Goal: Information Seeking & Learning: Learn about a topic

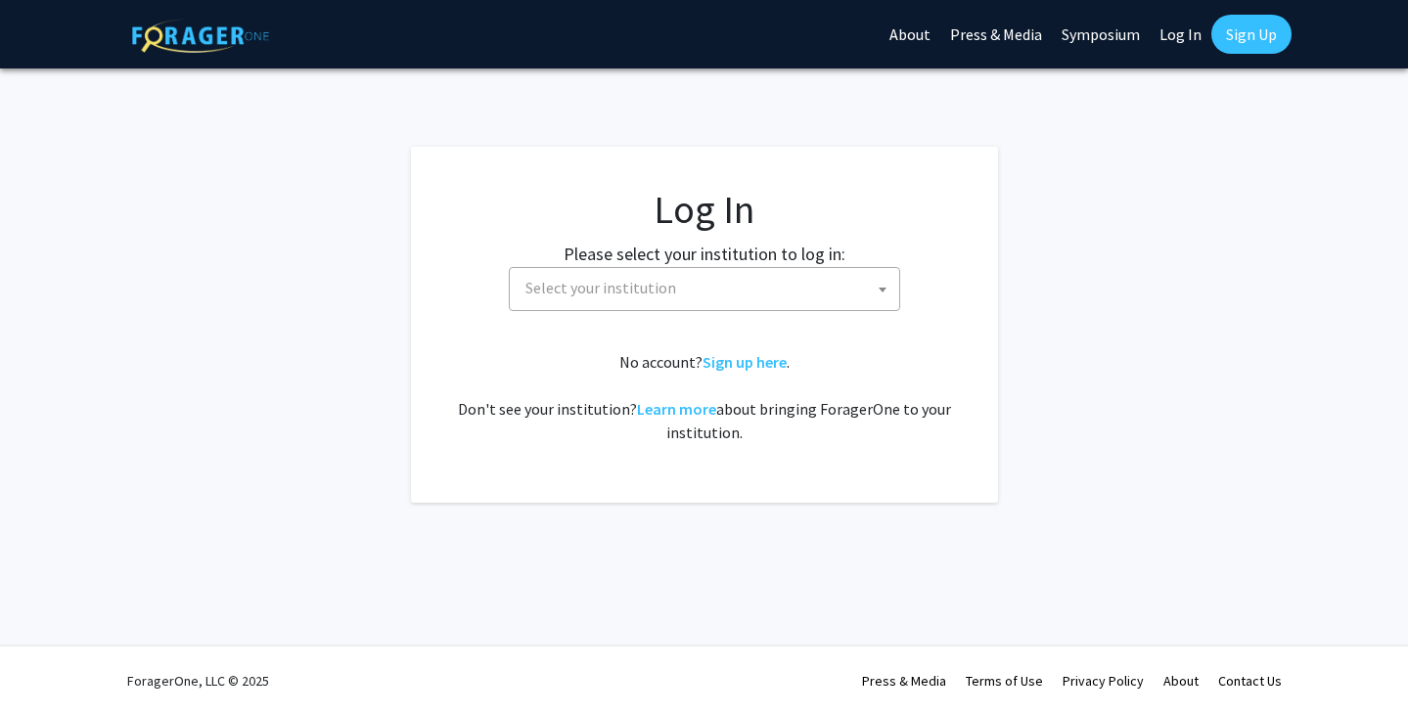
select select
click at [678, 267] on span "Select your institution" at bounding box center [704, 289] width 391 height 44
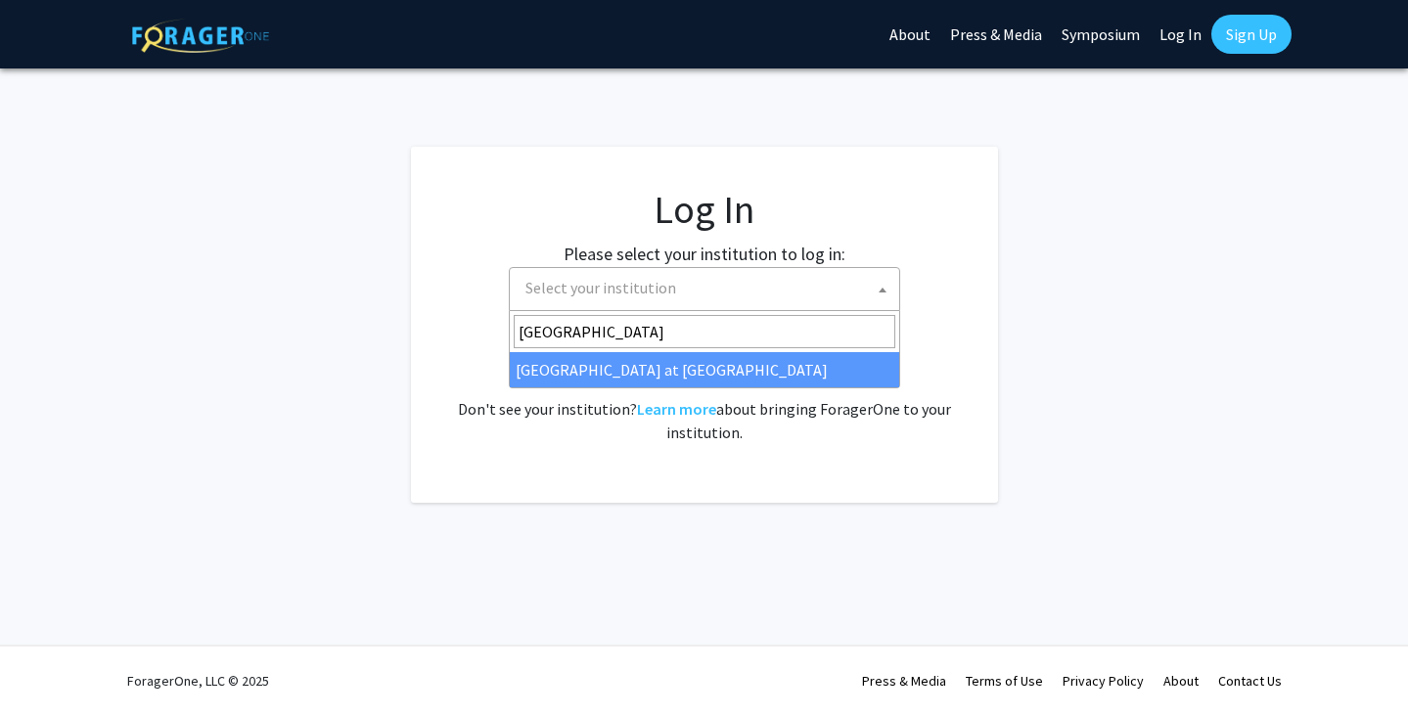
type input "[GEOGRAPHIC_DATA]"
select select "18"
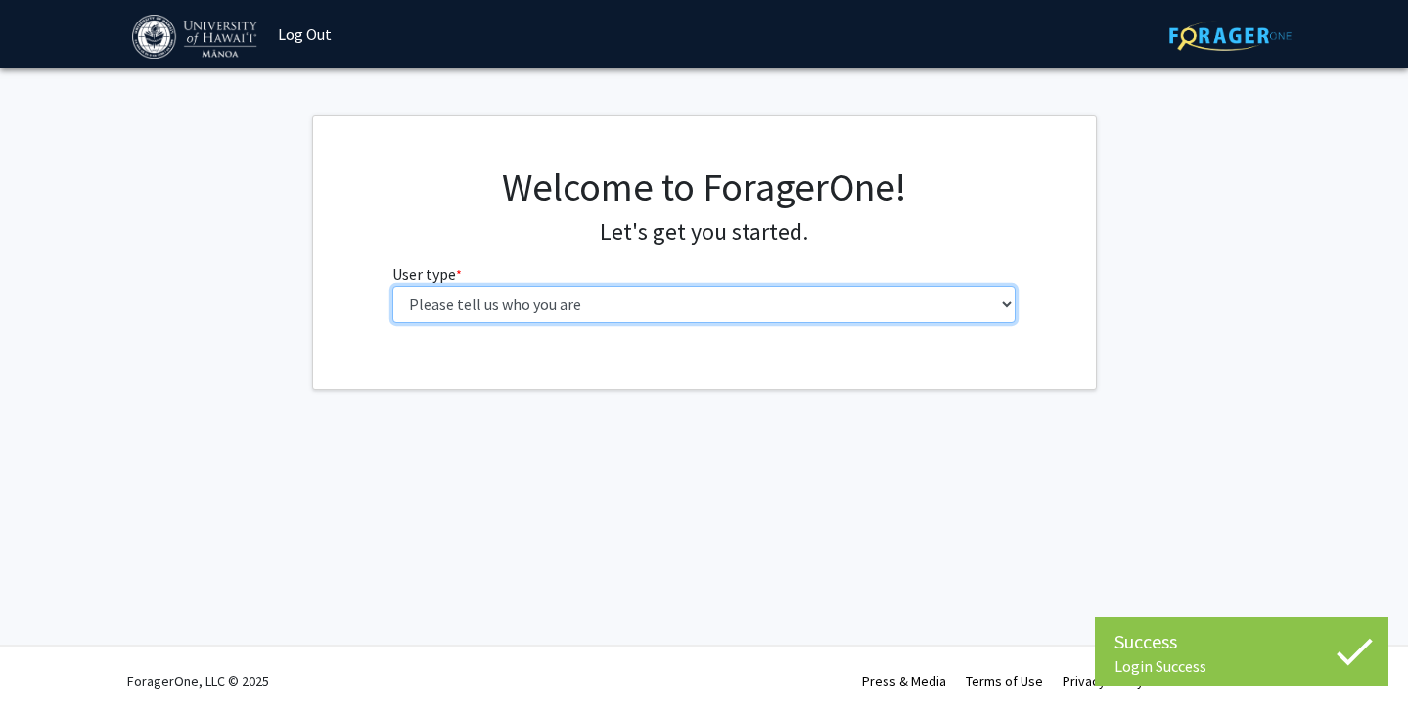
click at [571, 303] on select "Please tell us who you are Undergraduate Student Master's Student Doctoral Cand…" at bounding box center [703, 304] width 623 height 37
select select "1: undergrad"
click at [392, 286] on select "Please tell us who you are Undergraduate Student Master's Student Doctoral Cand…" at bounding box center [703, 304] width 623 height 37
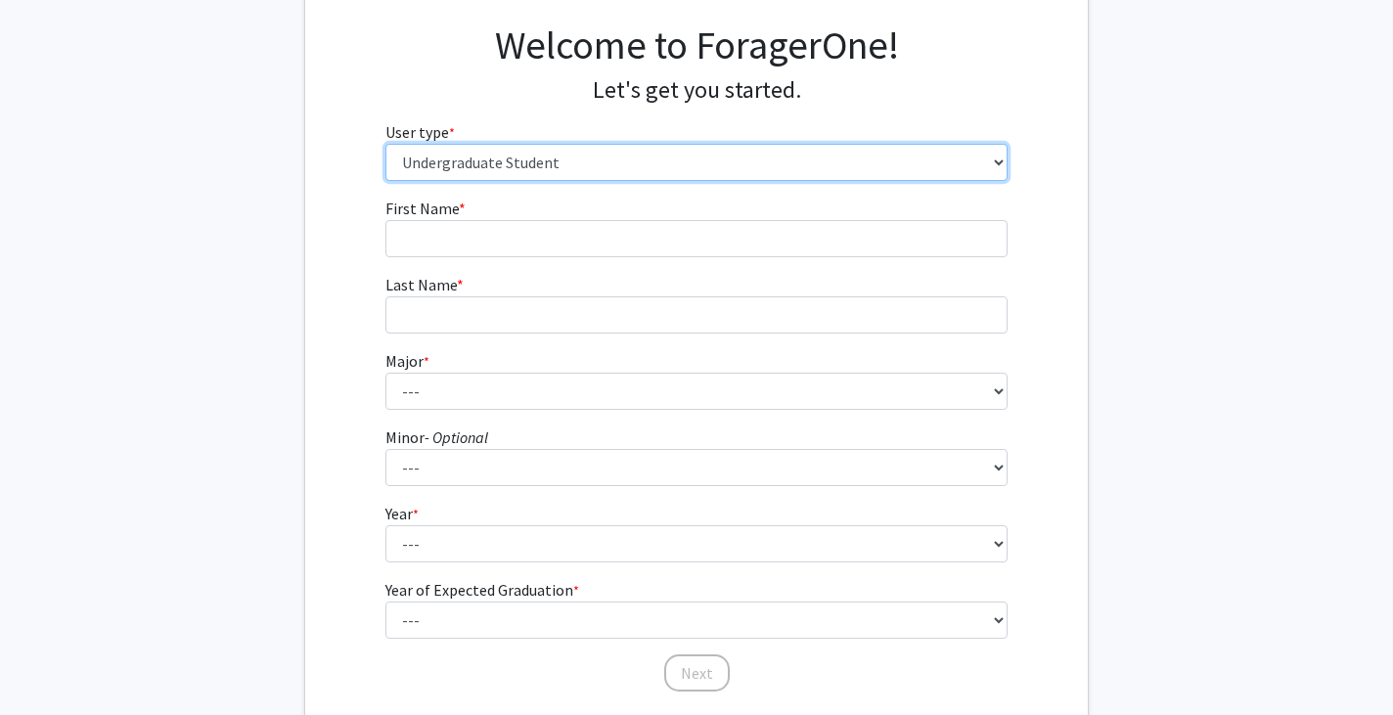
scroll to position [141, 0]
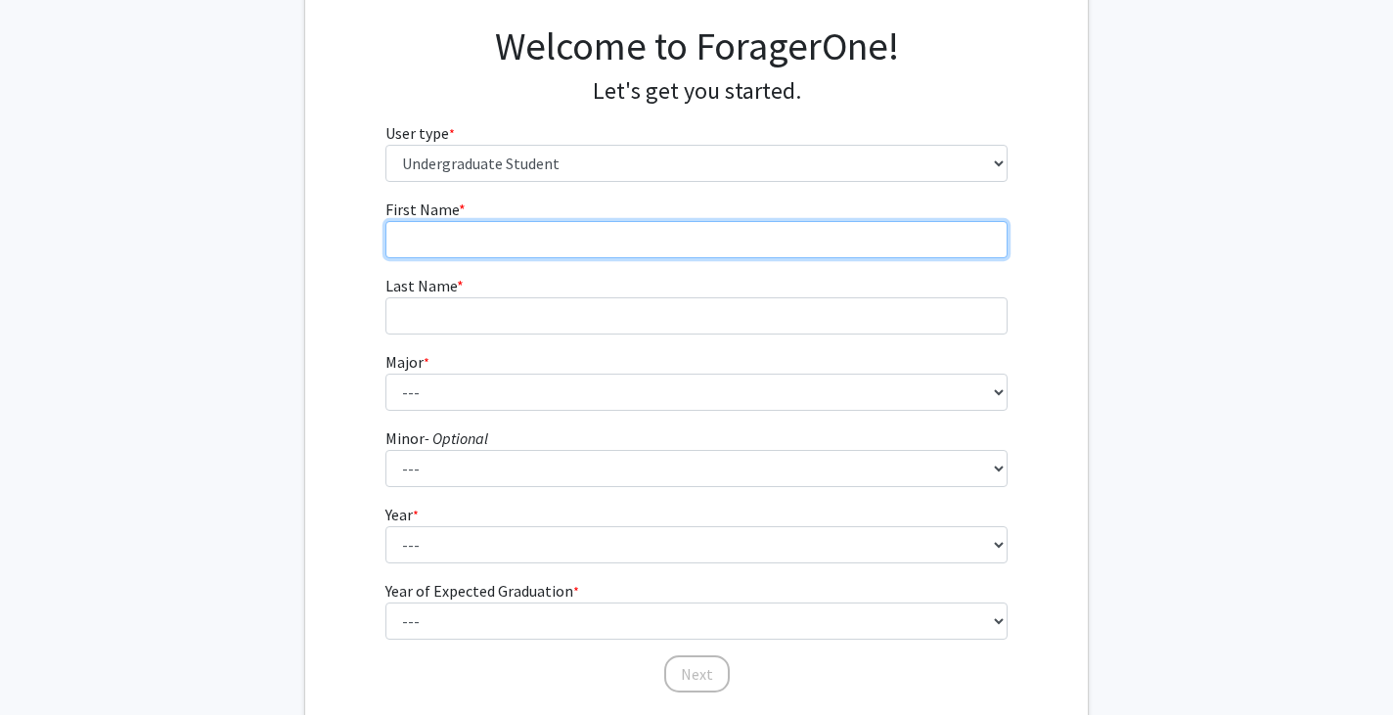
click at [488, 229] on input "First Name * required" at bounding box center [697, 239] width 623 height 37
type input "Aaron"
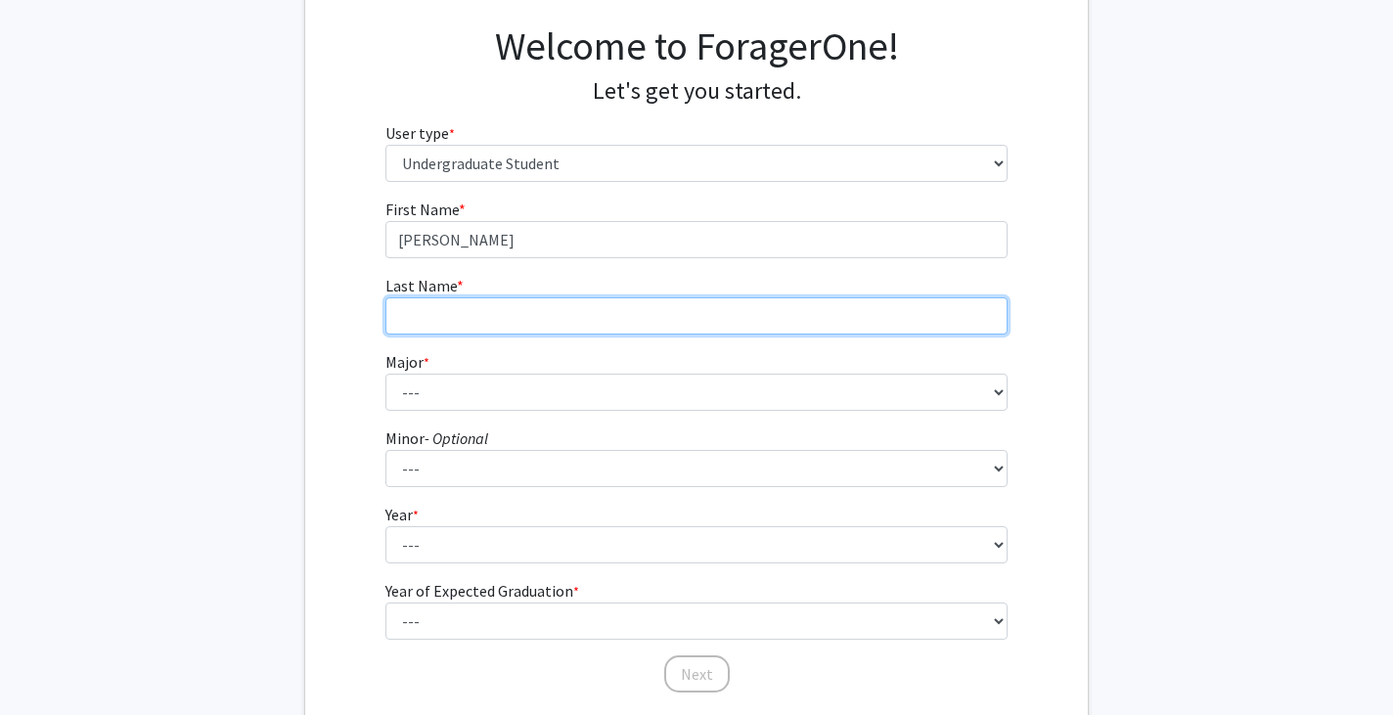
click at [503, 298] on input "Last Name * required" at bounding box center [697, 315] width 623 height 37
type input "Jones"
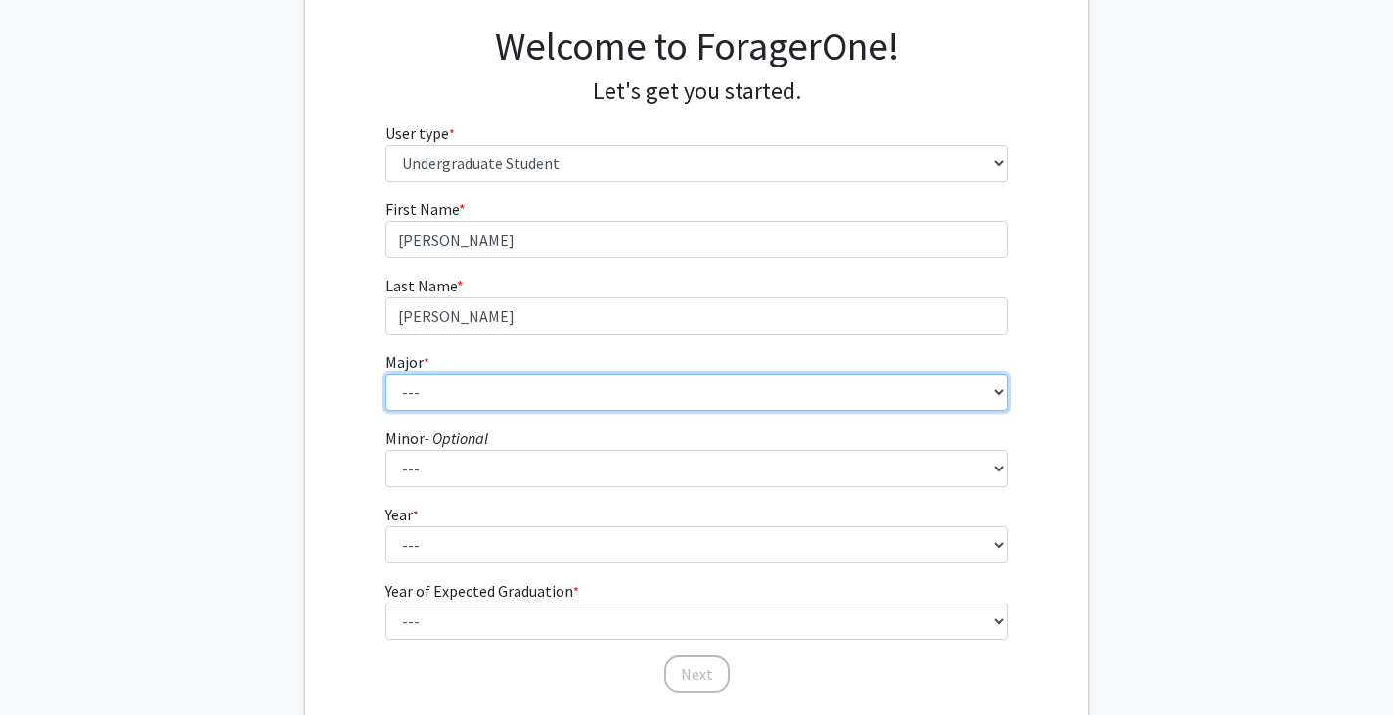
click at [486, 386] on select "--- Accounting American Studies Animal Sciences Anthropology Art Art History As…" at bounding box center [697, 392] width 623 height 37
click at [530, 396] on select "--- Accounting American Studies Animal Sciences Anthropology Art Art History As…" at bounding box center [697, 392] width 623 height 37
select select "17: 1399"
click at [386, 374] on select "--- Accounting American Studies Animal Sciences Anthropology Art Art History As…" at bounding box center [697, 392] width 623 height 37
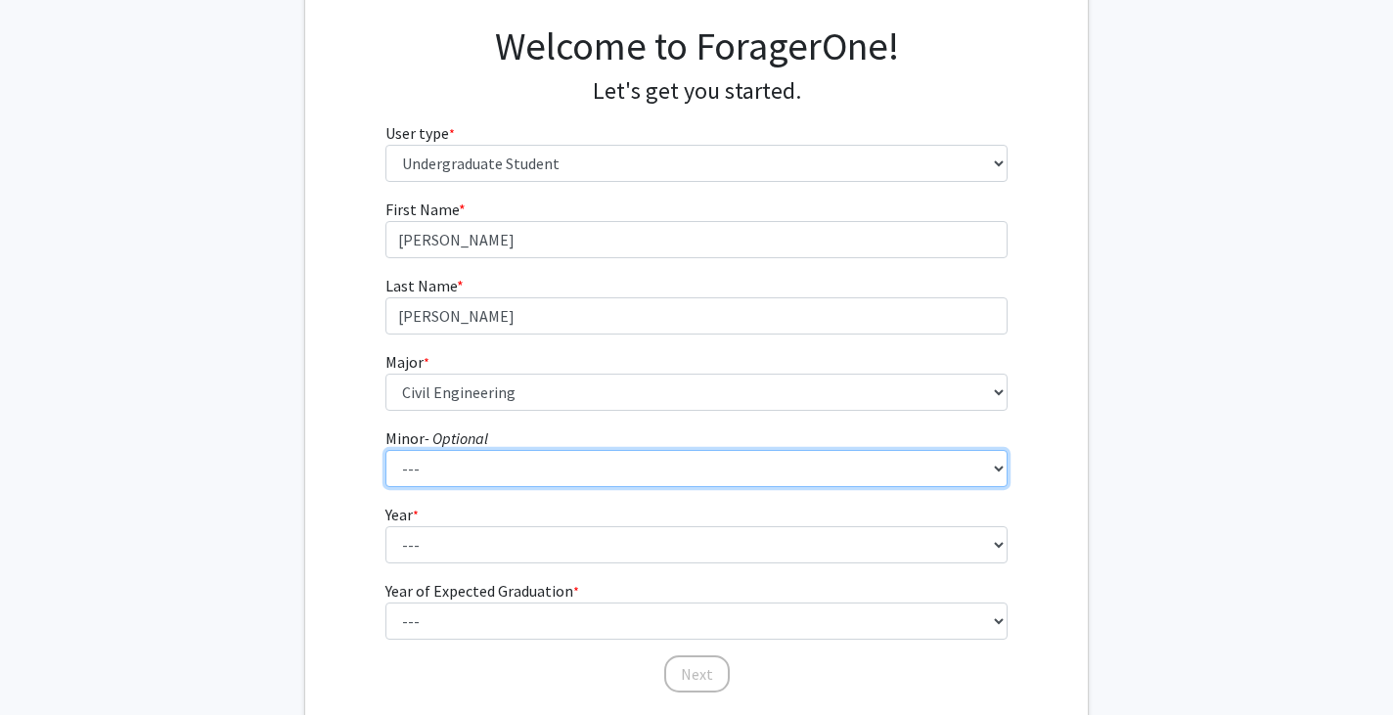
click at [489, 470] on select "--- American Studies Anthropology Art Art History Asian Studies Astronomy Astro…" at bounding box center [697, 468] width 623 height 37
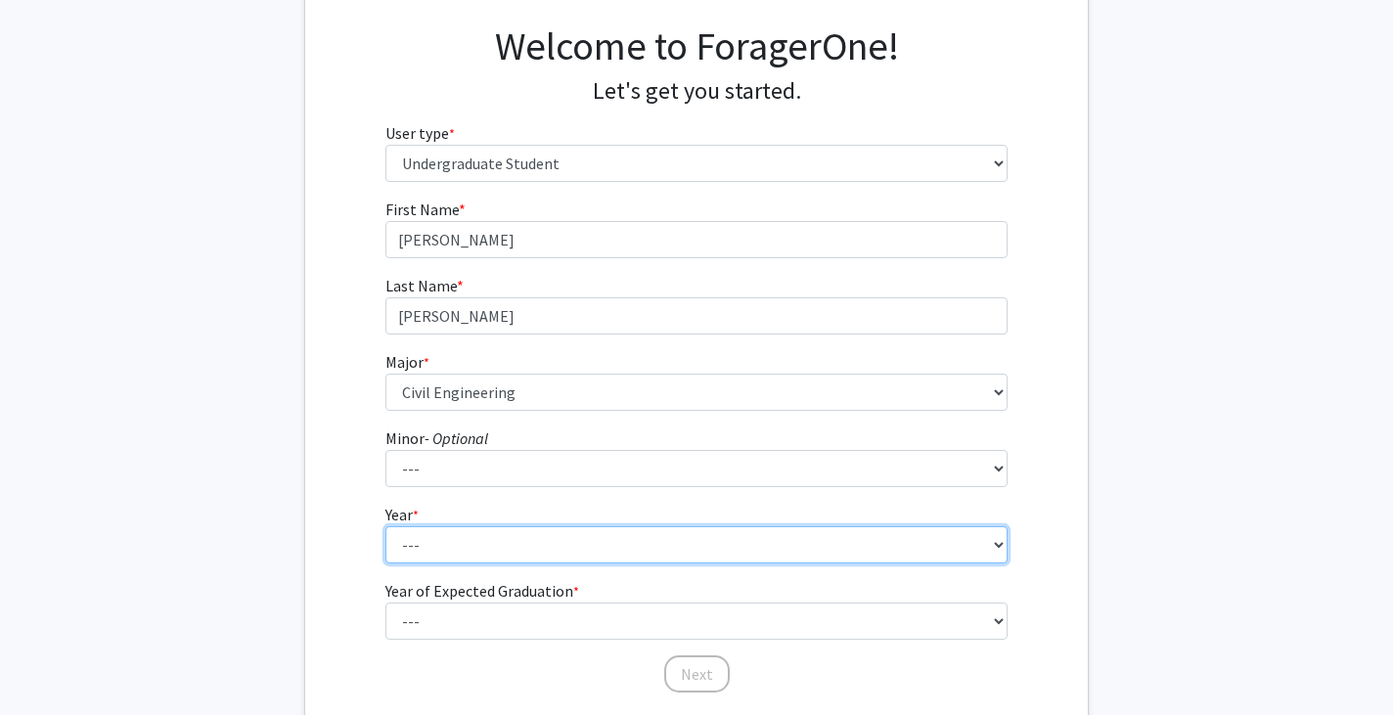
click at [466, 545] on select "--- First-year Sophomore Junior Senior Postbaccalaureate Certificate" at bounding box center [697, 544] width 623 height 37
select select "1: first-year"
click at [386, 526] on select "--- First-year Sophomore Junior Senior Postbaccalaureate Certificate" at bounding box center [697, 544] width 623 height 37
click at [471, 549] on select "--- First-year Sophomore Junior Senior Postbaccalaureate Certificate" at bounding box center [697, 544] width 623 height 37
click at [386, 526] on select "--- First-year Sophomore Junior Senior Postbaccalaureate Certificate" at bounding box center [697, 544] width 623 height 37
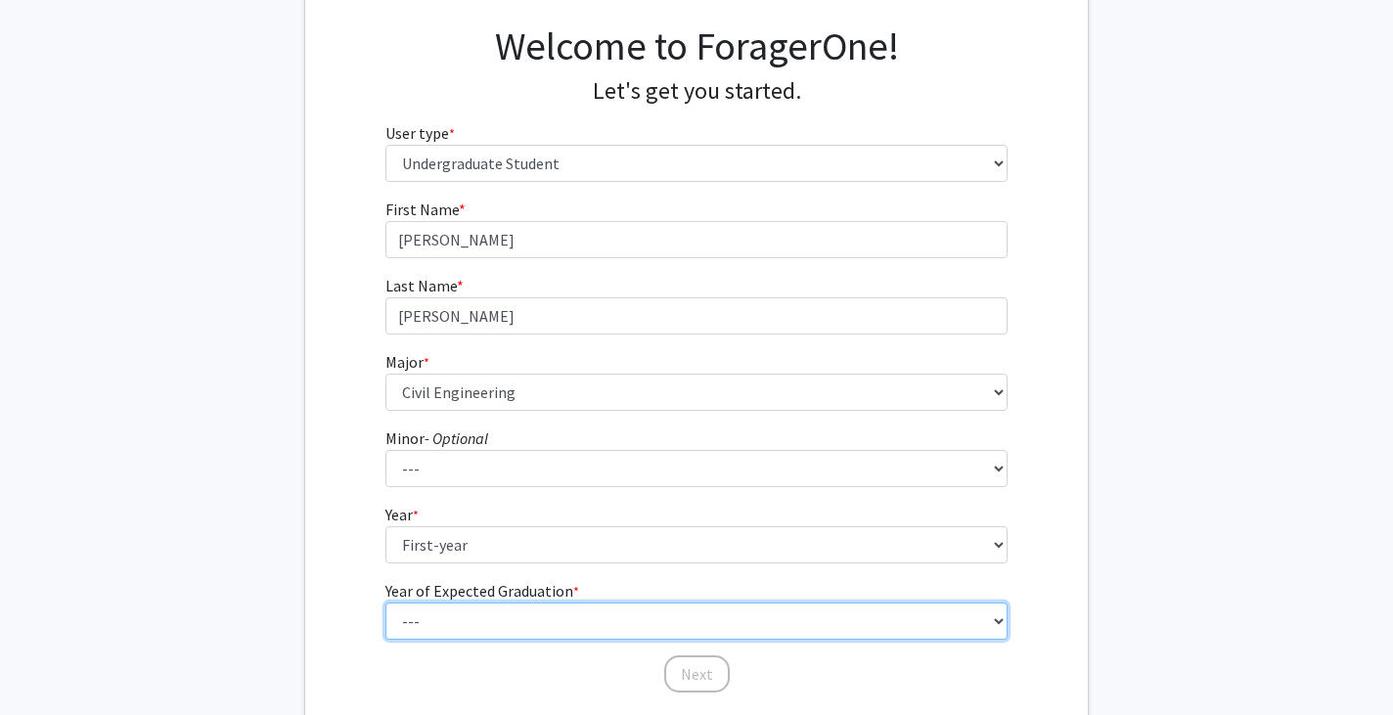
click at [462, 605] on select "--- 2025 2026 2027 2028 2029 2030 2031 2032 2033 2034" at bounding box center [697, 621] width 623 height 37
select select "5: 2029"
click at [386, 603] on select "--- 2025 2026 2027 2028 2029 2030 2031 2032 2033 2034" at bounding box center [697, 621] width 623 height 37
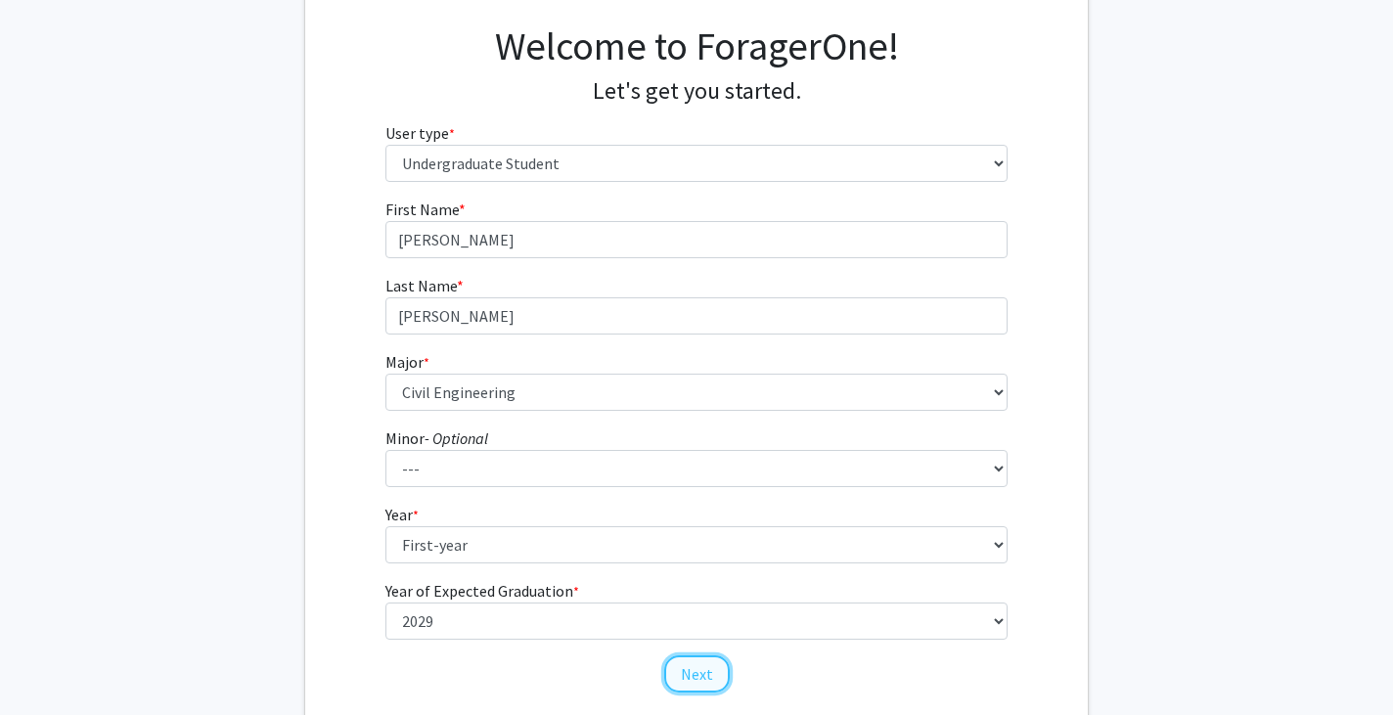
click at [687, 684] on button "Next" at bounding box center [697, 674] width 66 height 37
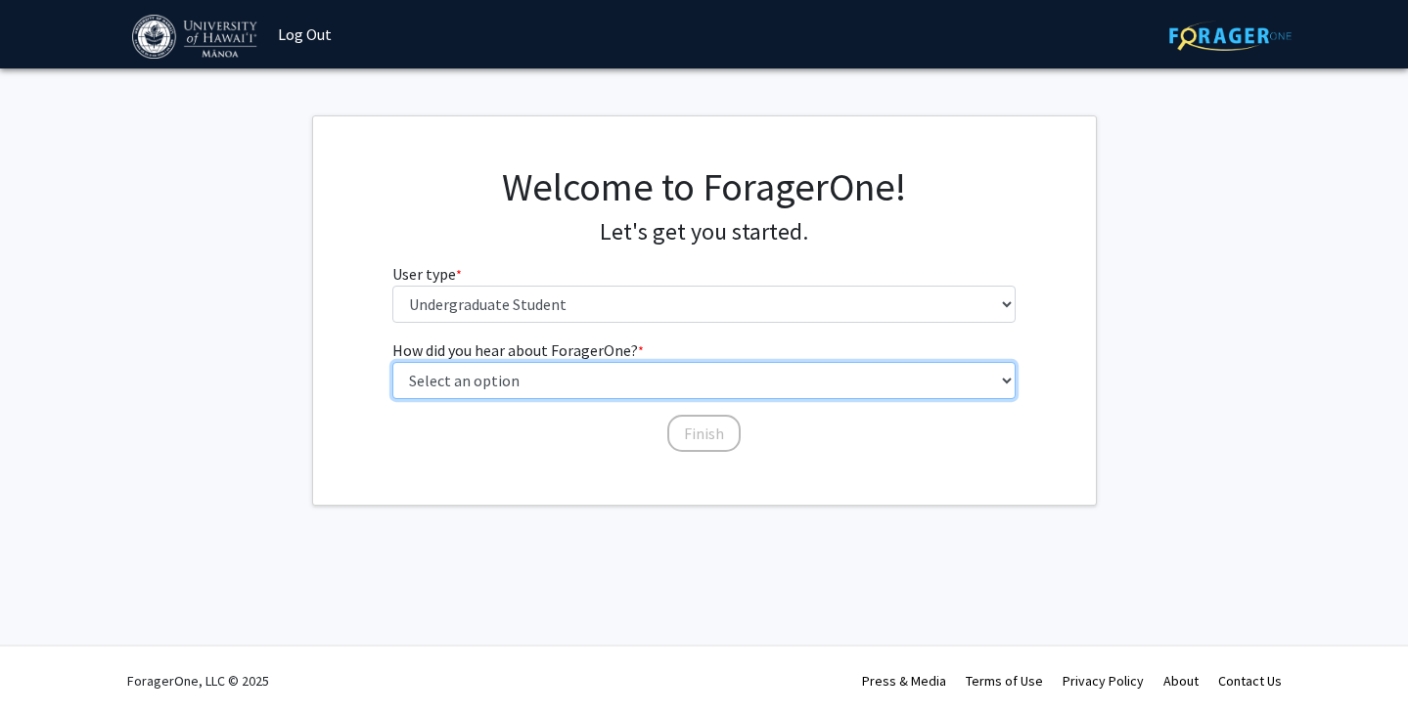
click at [641, 375] on select "Select an option Peer/student recommendation Faculty/staff recommendation Unive…" at bounding box center [703, 380] width 623 height 37
select select "4: university_email"
click at [392, 362] on select "Select an option Peer/student recommendation Faculty/staff recommendation Unive…" at bounding box center [703, 380] width 623 height 37
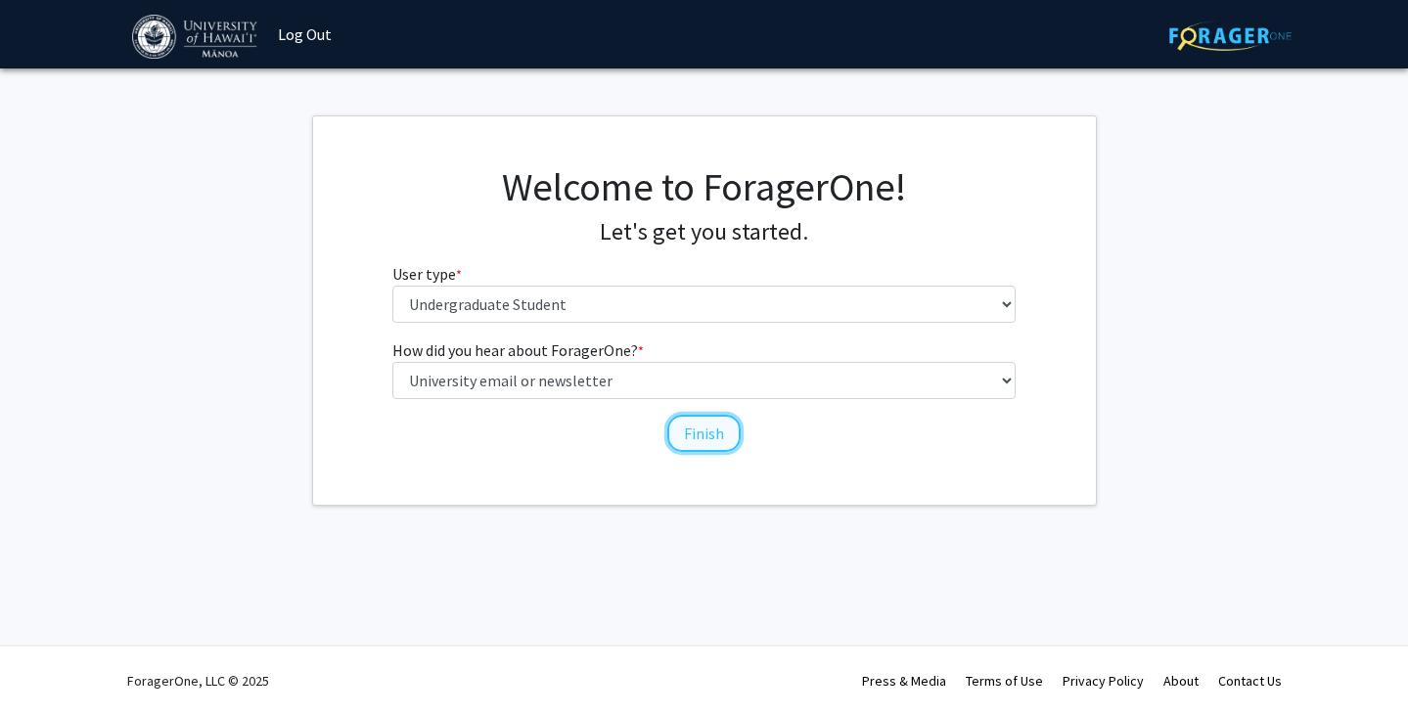
click at [716, 437] on button "Finish" at bounding box center [703, 433] width 73 height 37
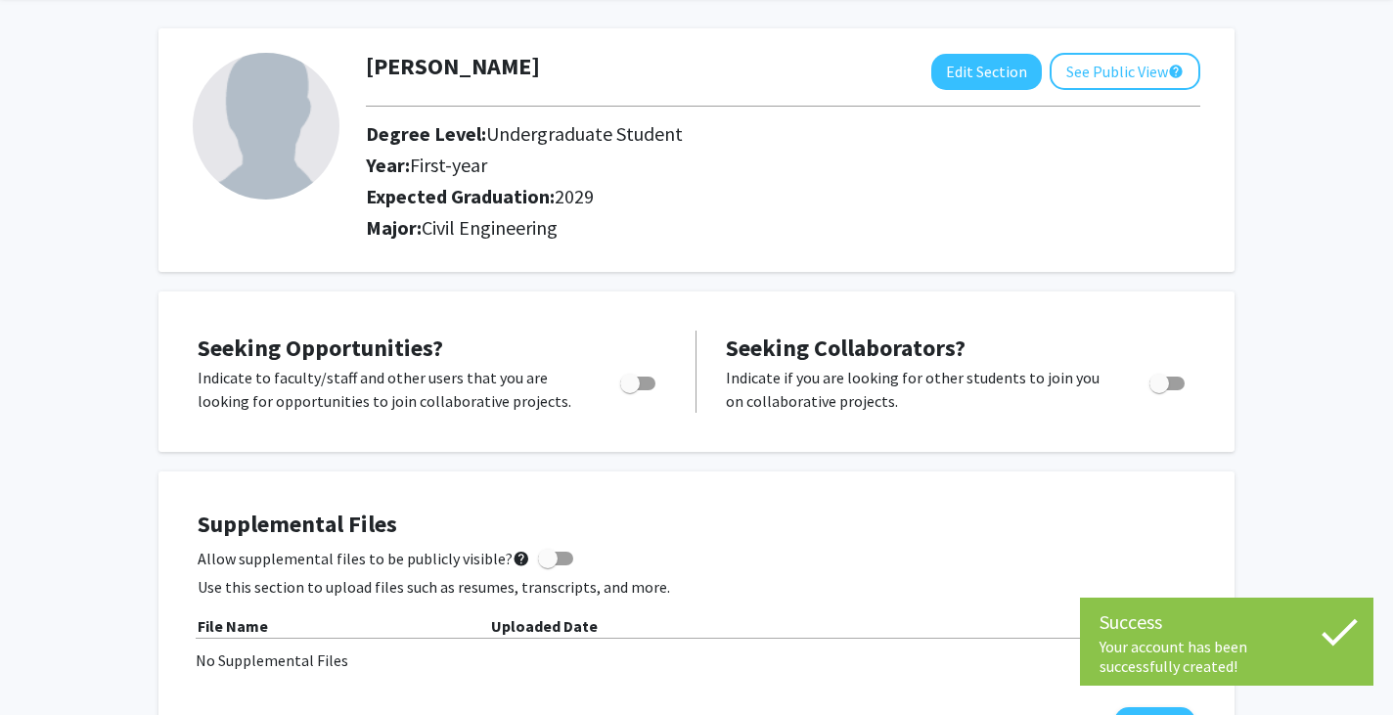
scroll to position [74, 0]
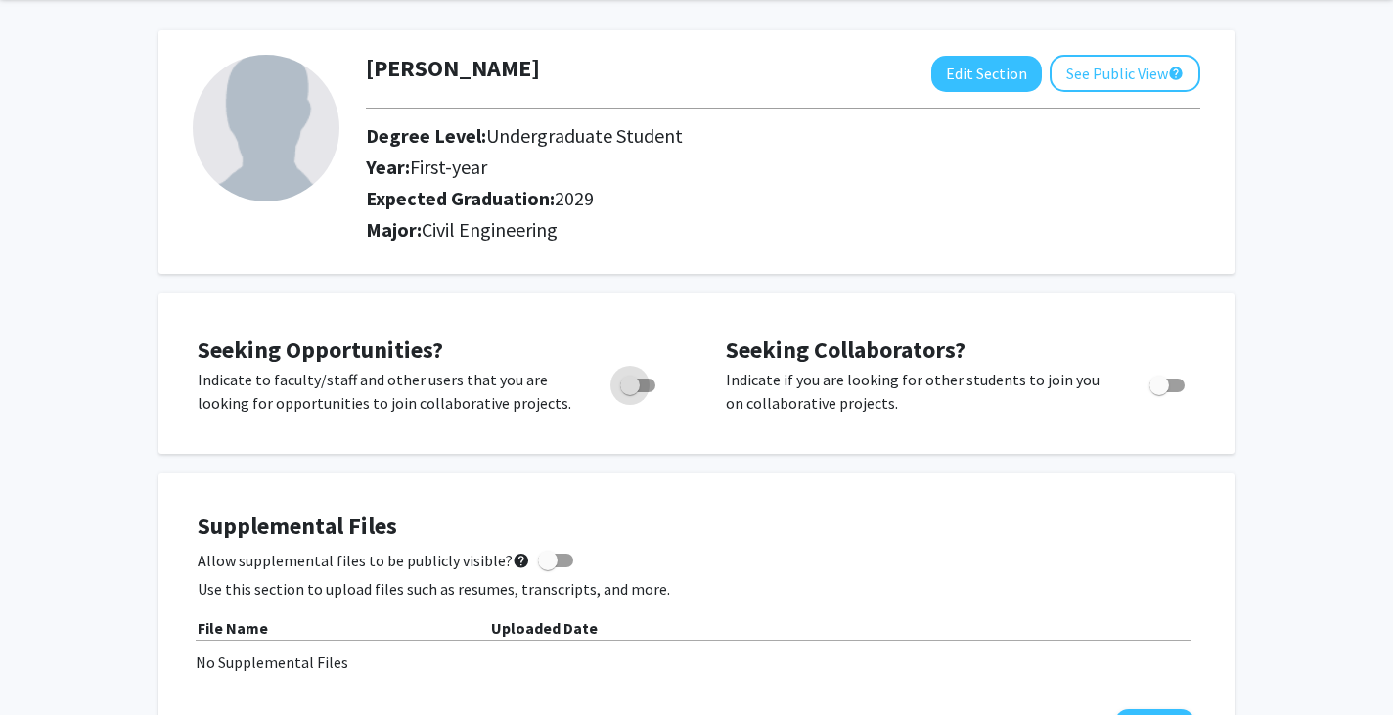
click at [643, 380] on span "Toggle" at bounding box center [637, 386] width 35 height 14
click at [630, 392] on input "Are you actively seeking opportunities?" at bounding box center [629, 392] width 1 height 1
click at [645, 377] on span "Toggle" at bounding box center [646, 386] width 20 height 20
click at [630, 392] on input "Are you actively seeking opportunities?" at bounding box center [629, 392] width 1 height 1
checkbox input "false"
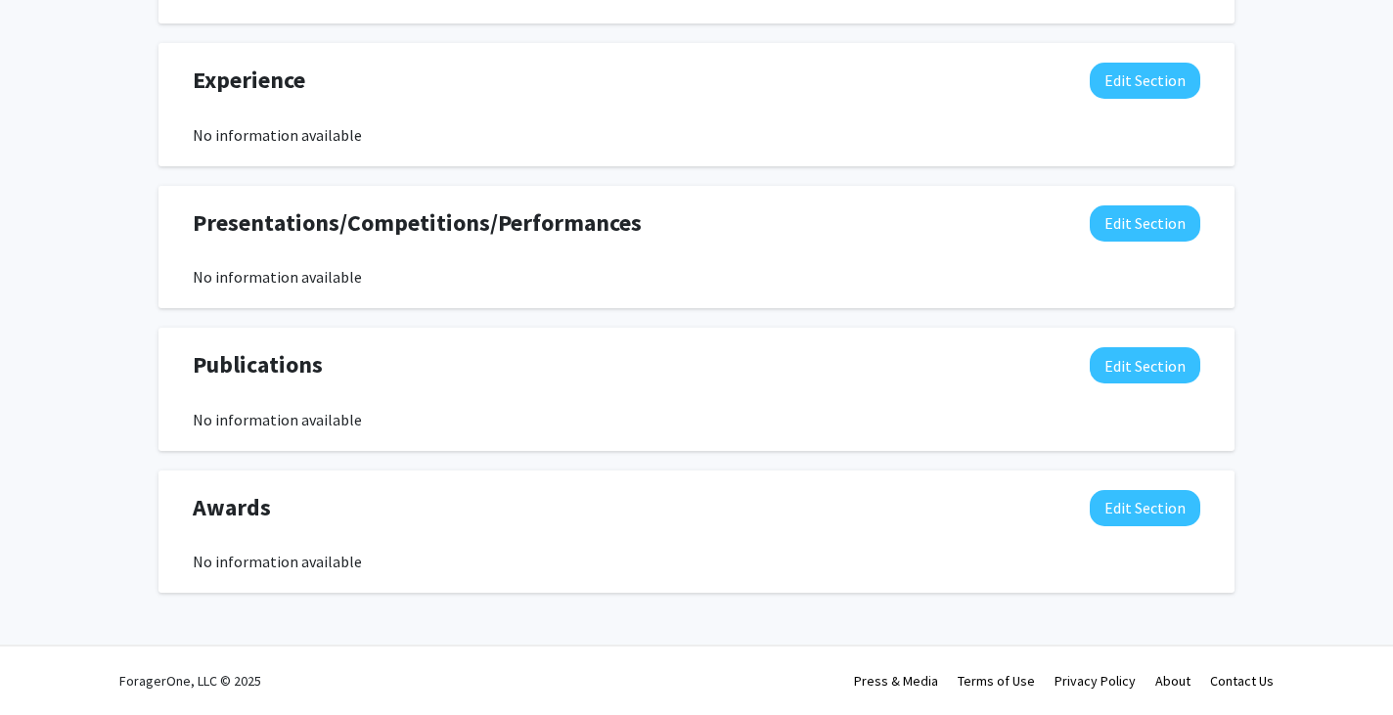
scroll to position [0, 0]
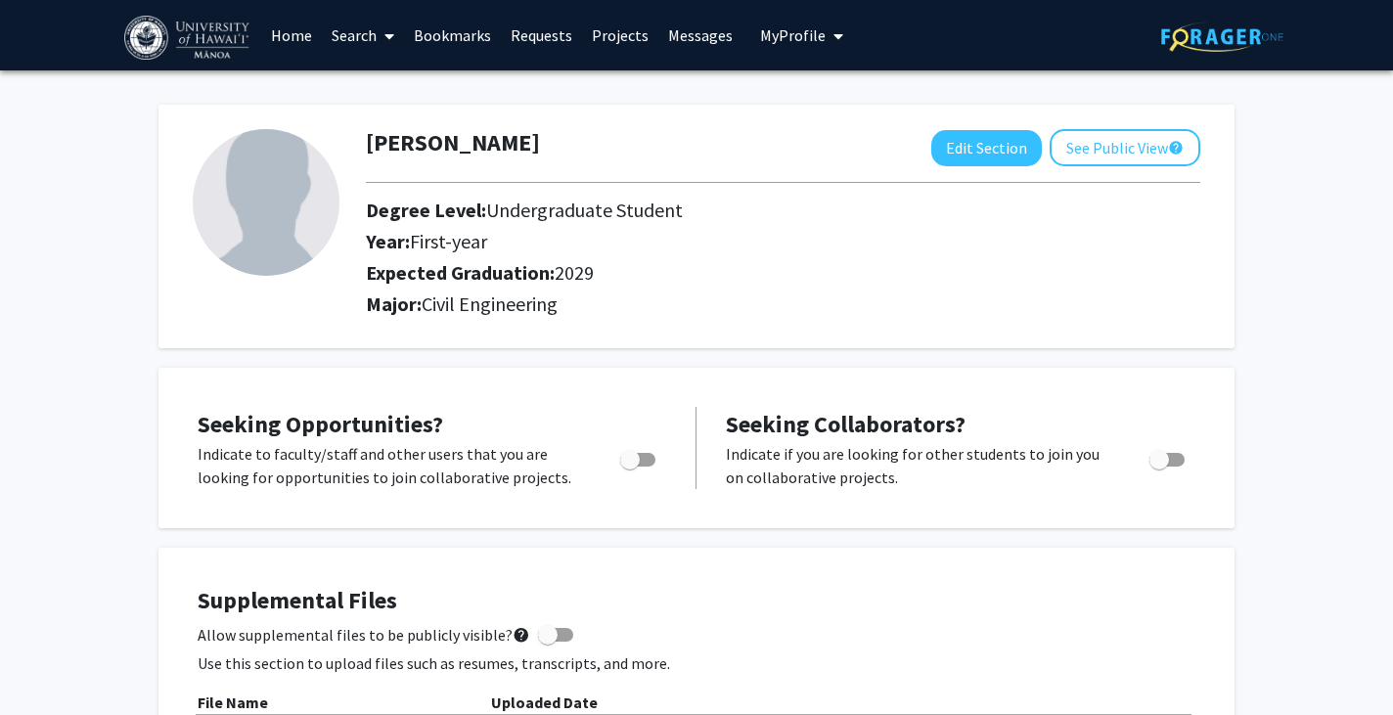
click at [378, 35] on span at bounding box center [386, 36] width 18 height 68
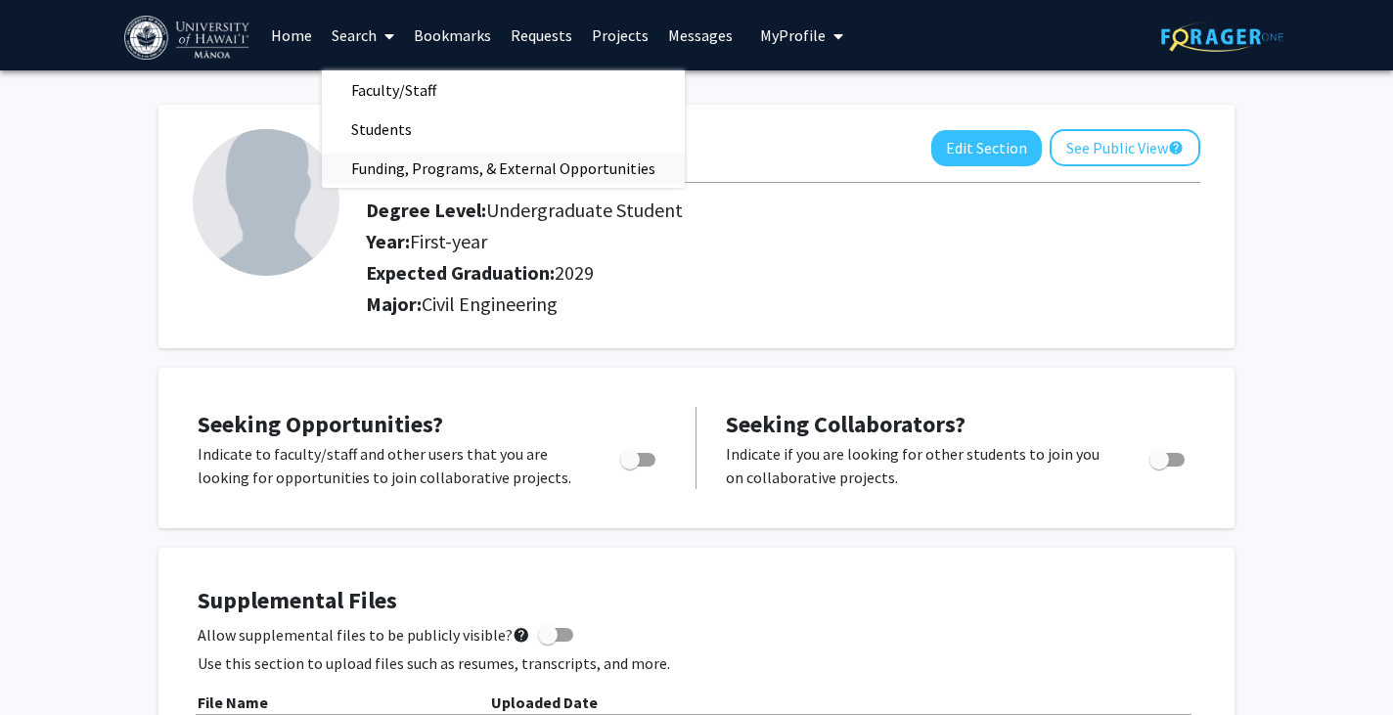
click at [514, 171] on span "Funding, Programs, & External Opportunities" at bounding box center [503, 168] width 363 height 39
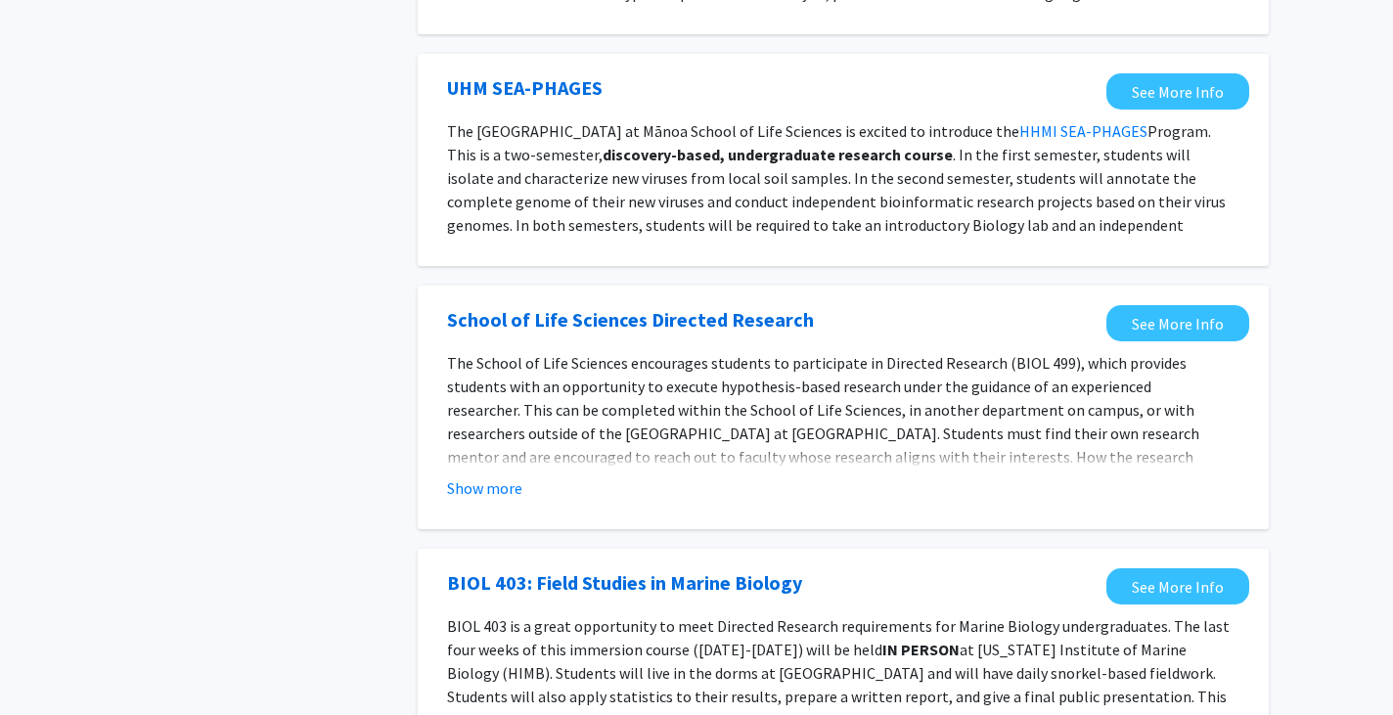
scroll to position [1706, 0]
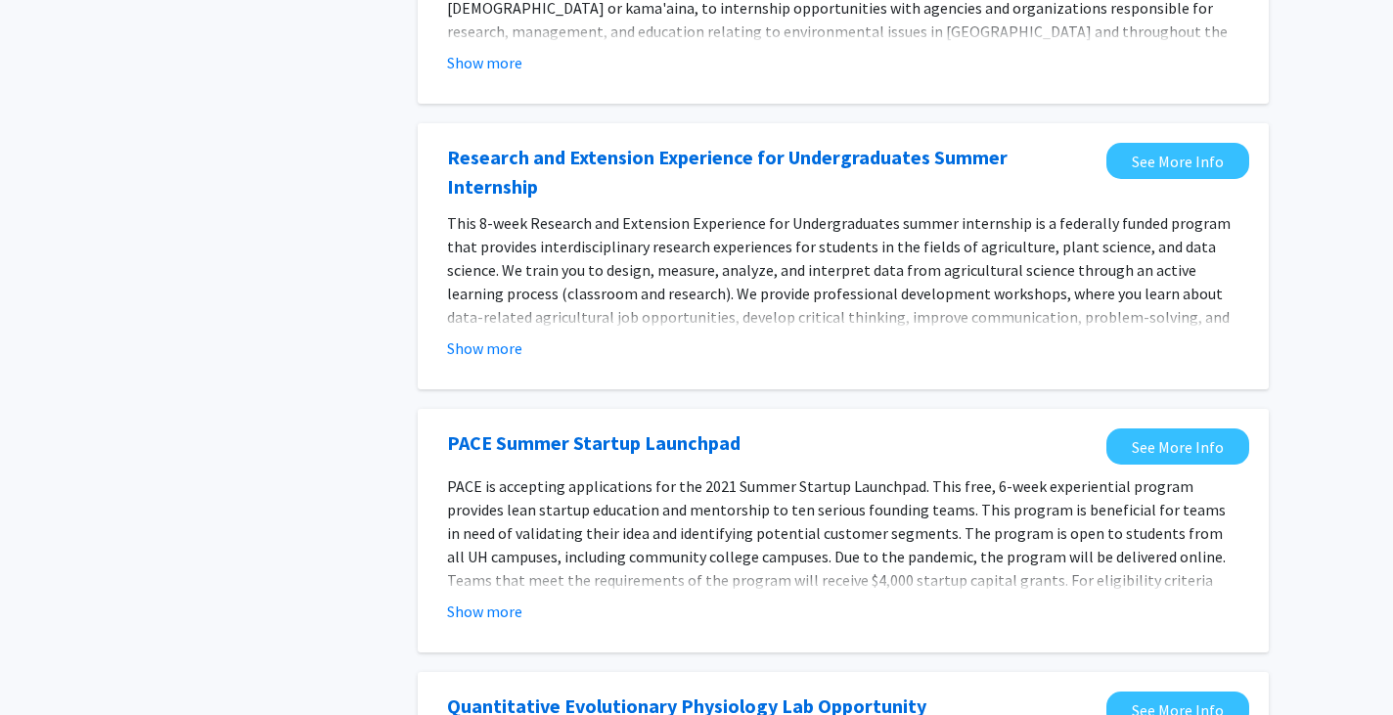
drag, startPoint x: 981, startPoint y: 363, endPoint x: 668, endPoint y: 294, distance: 320.8
click at [668, 337] on div "Show more" at bounding box center [843, 348] width 793 height 23
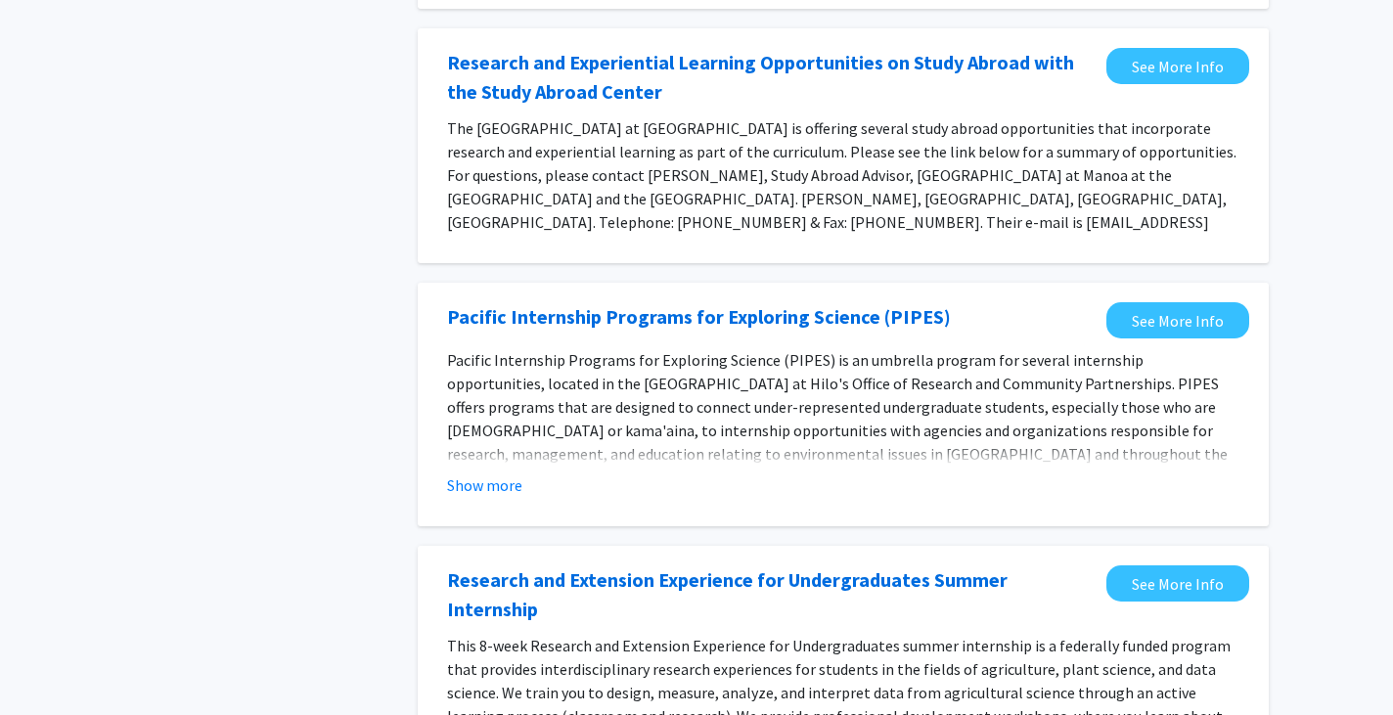
scroll to position [0, 0]
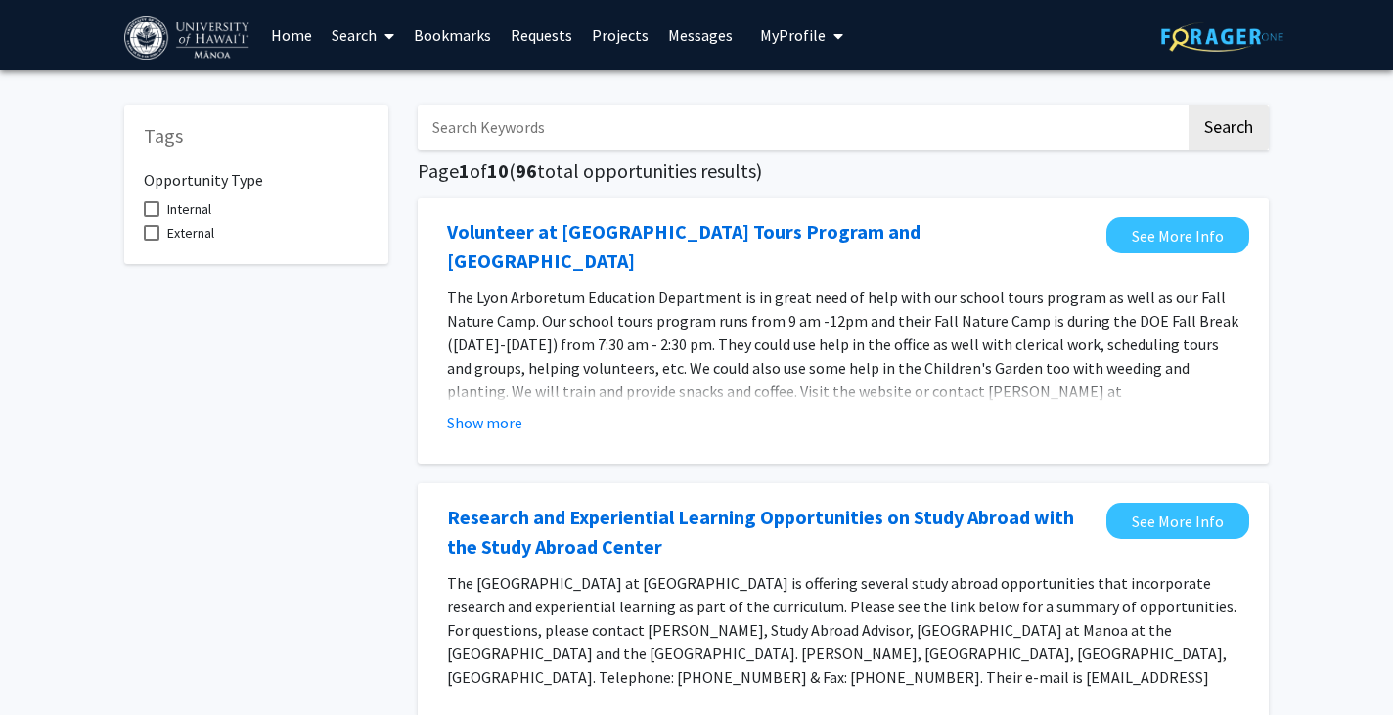
click at [507, 118] on input "Search Keywords" at bounding box center [802, 127] width 768 height 45
type input "engineering"
click at [1189, 105] on button "Search" at bounding box center [1229, 127] width 80 height 45
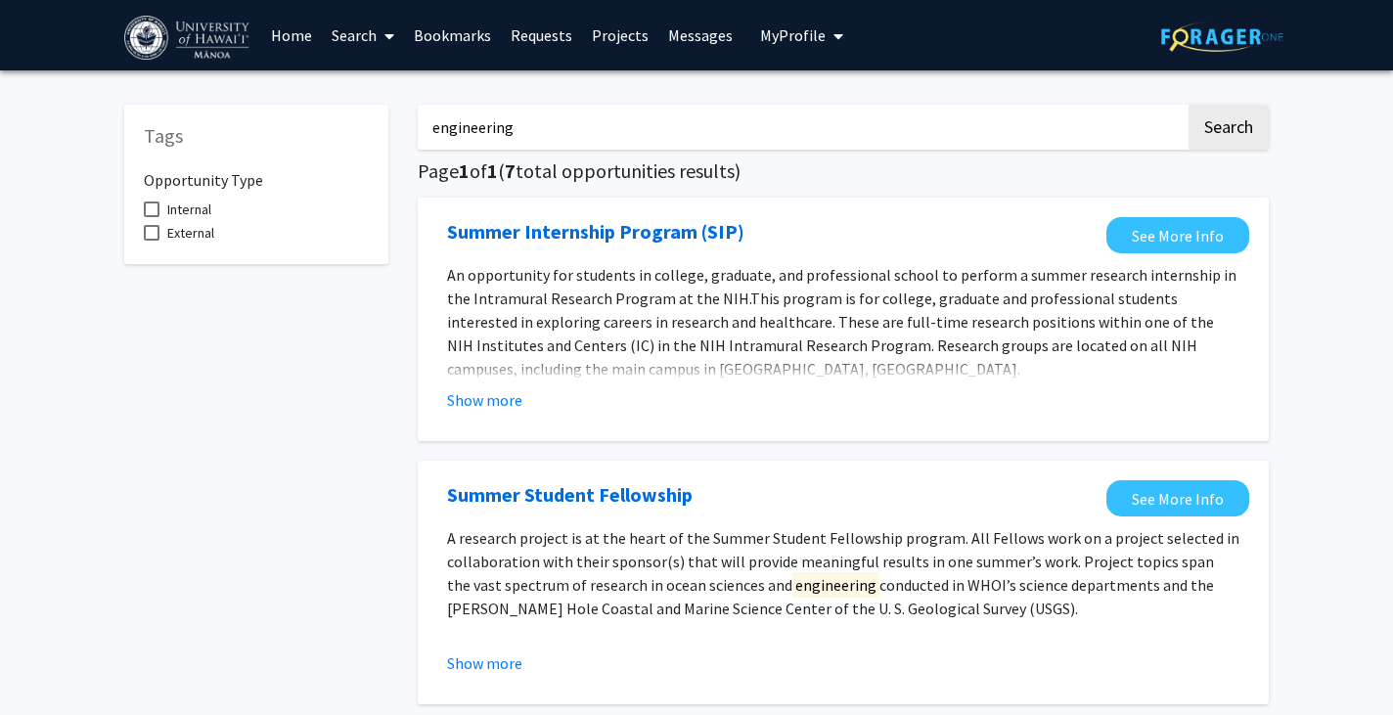
click at [627, 38] on link "Projects" at bounding box center [620, 35] width 76 height 68
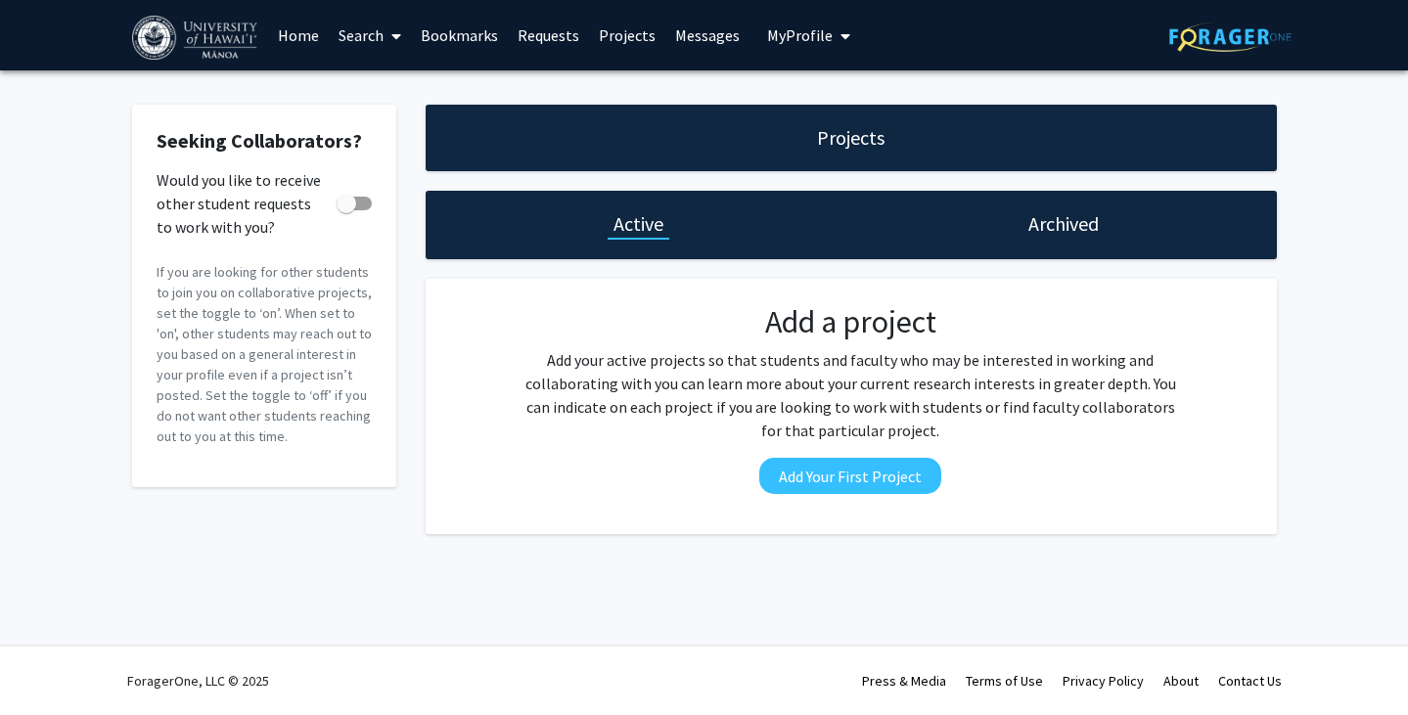
click at [764, 123] on div "Projects" at bounding box center [851, 138] width 851 height 67
click at [672, 226] on div "Active" at bounding box center [639, 225] width 426 height 68
click at [843, 485] on button "Add Your First Project" at bounding box center [850, 476] width 182 height 36
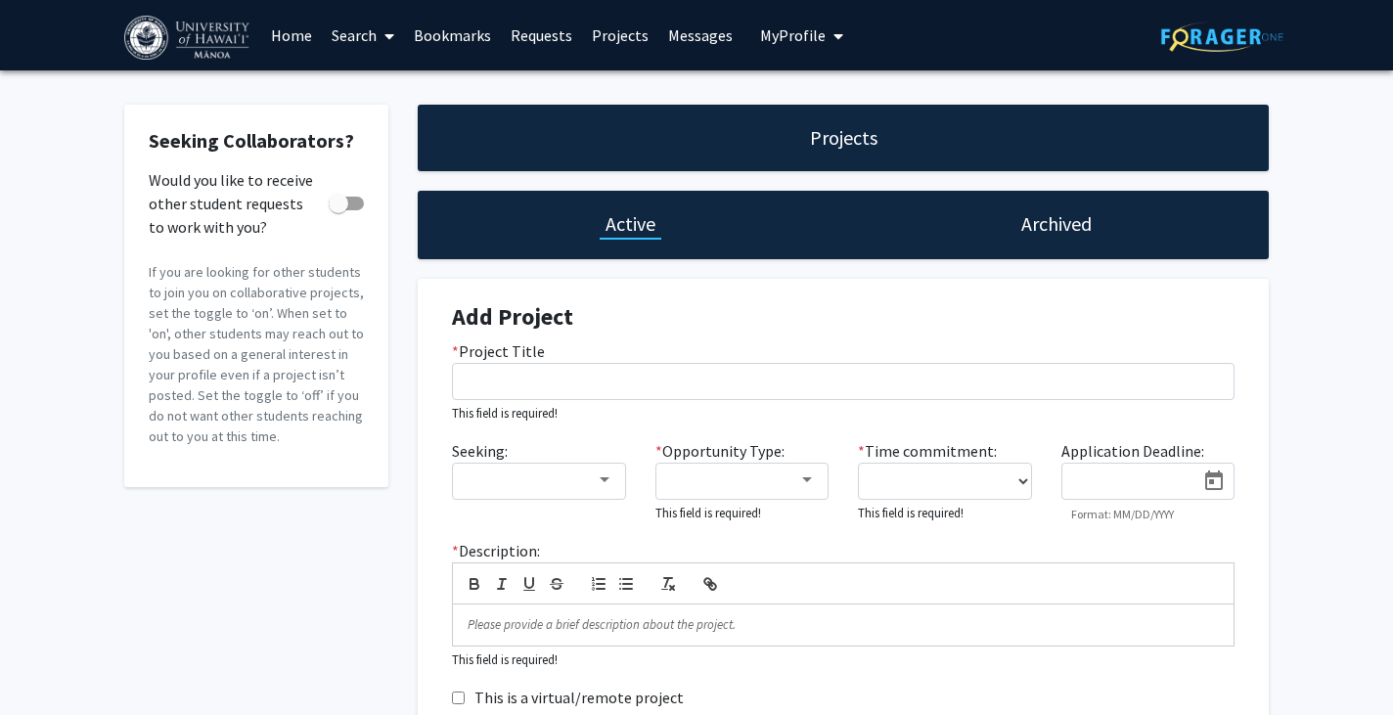
click at [465, 37] on link "Bookmarks" at bounding box center [452, 35] width 97 height 68
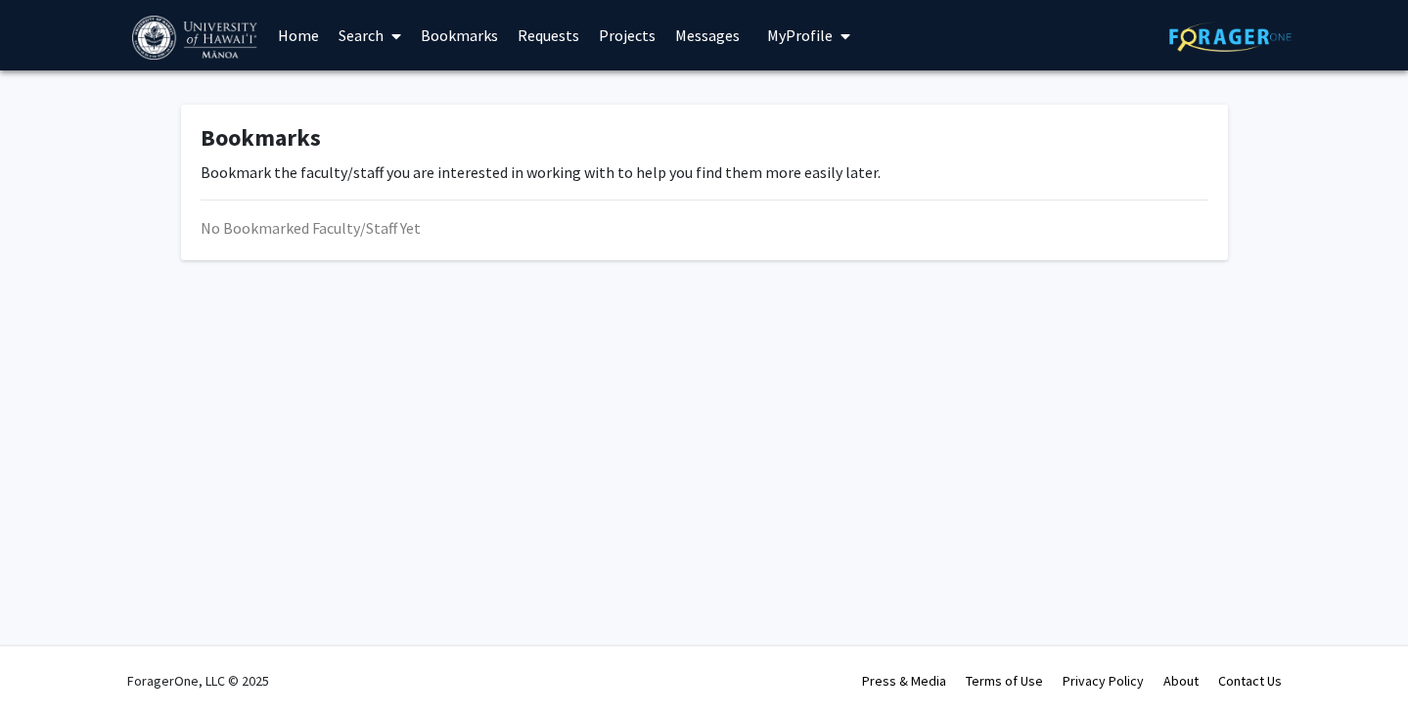
click at [385, 29] on span at bounding box center [393, 36] width 18 height 68
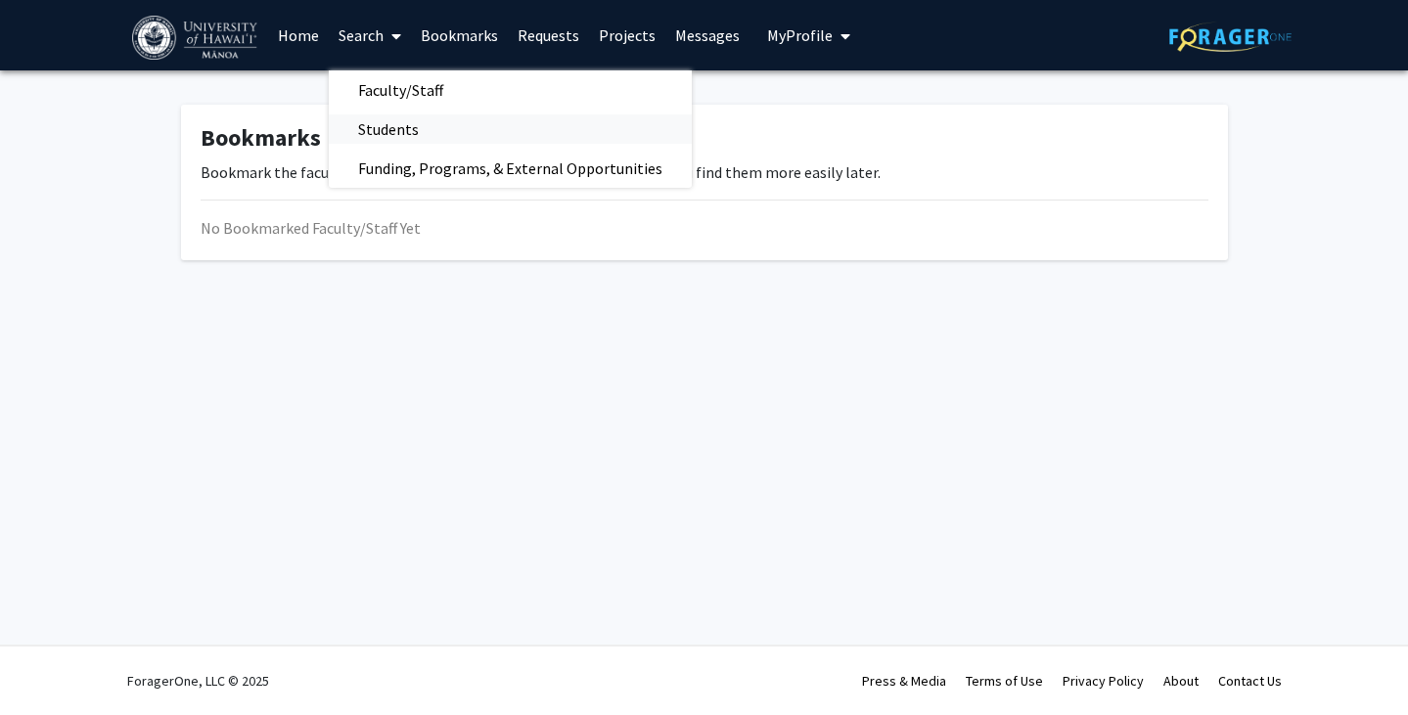
click at [415, 124] on span "Students" at bounding box center [388, 129] width 119 height 39
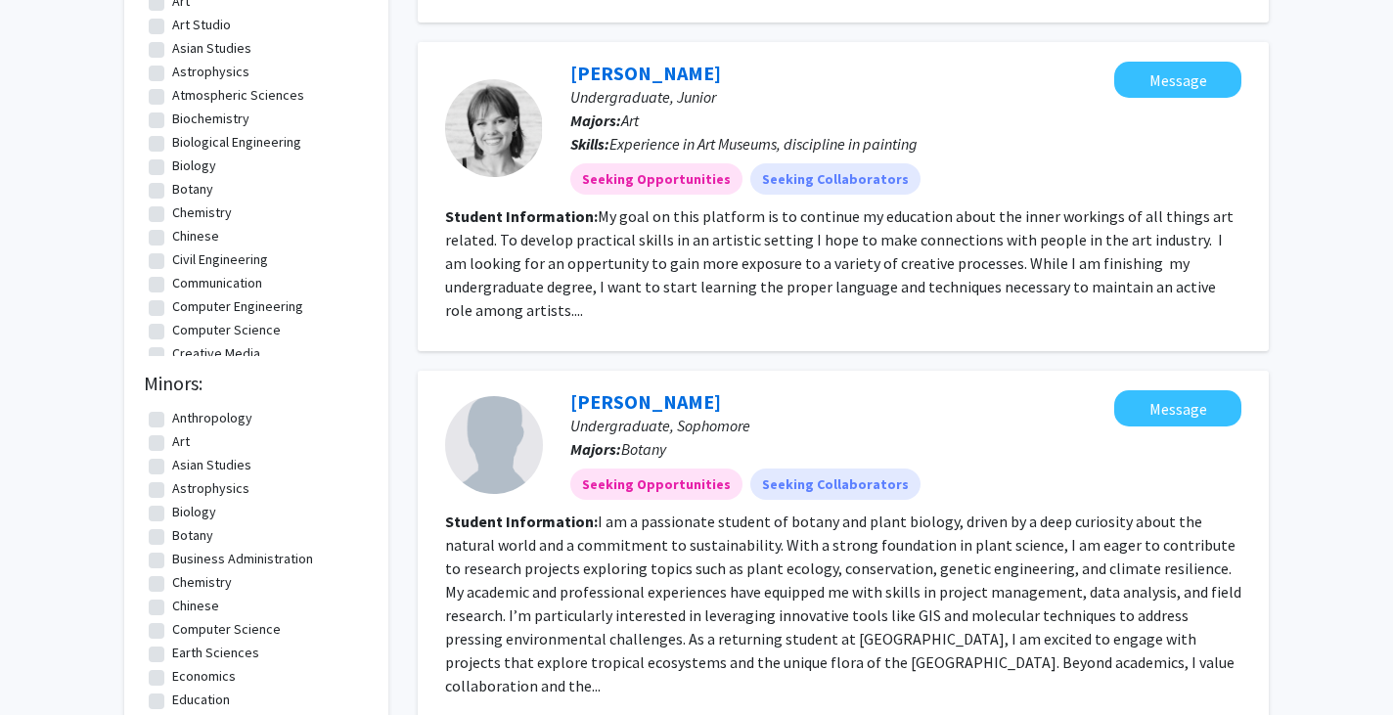
scroll to position [388, 0]
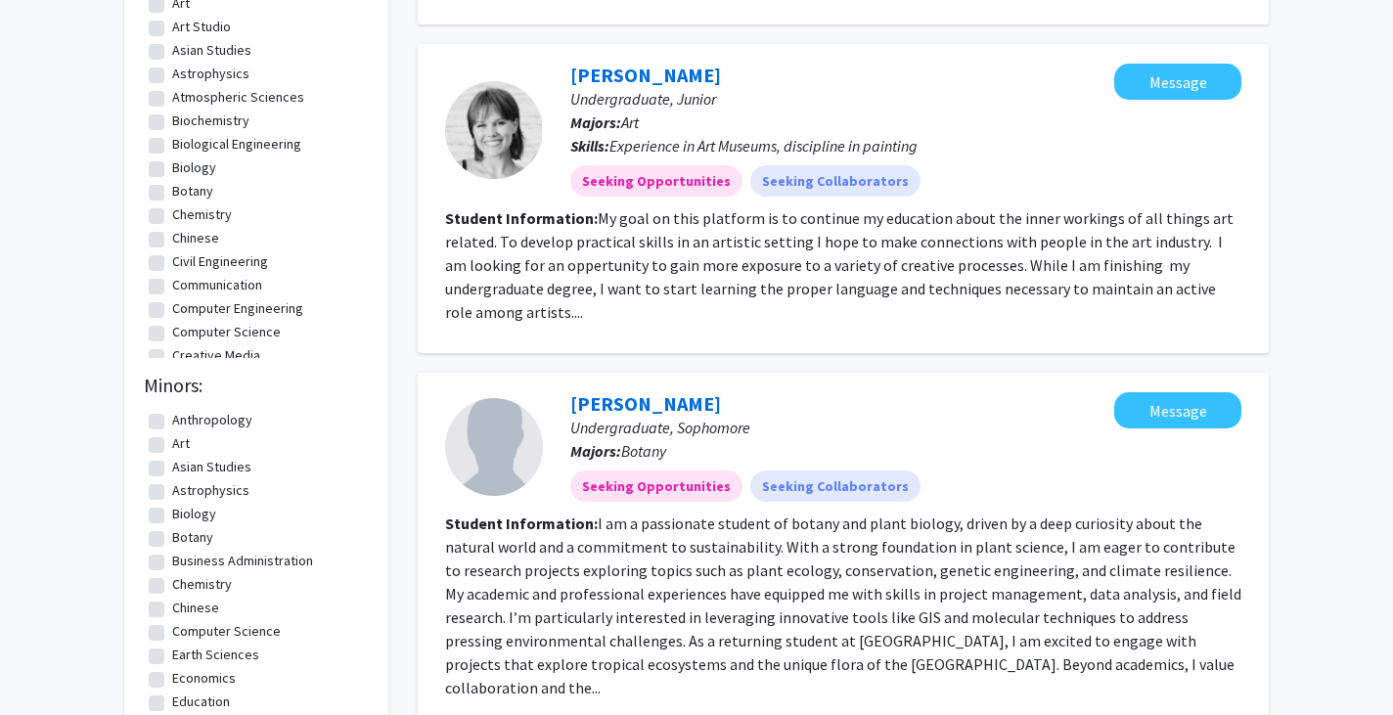
click at [172, 262] on label "Civil Engineering" at bounding box center [220, 261] width 96 height 21
click at [172, 262] on input "Civil Engineering" at bounding box center [178, 257] width 13 height 13
checkbox input "true"
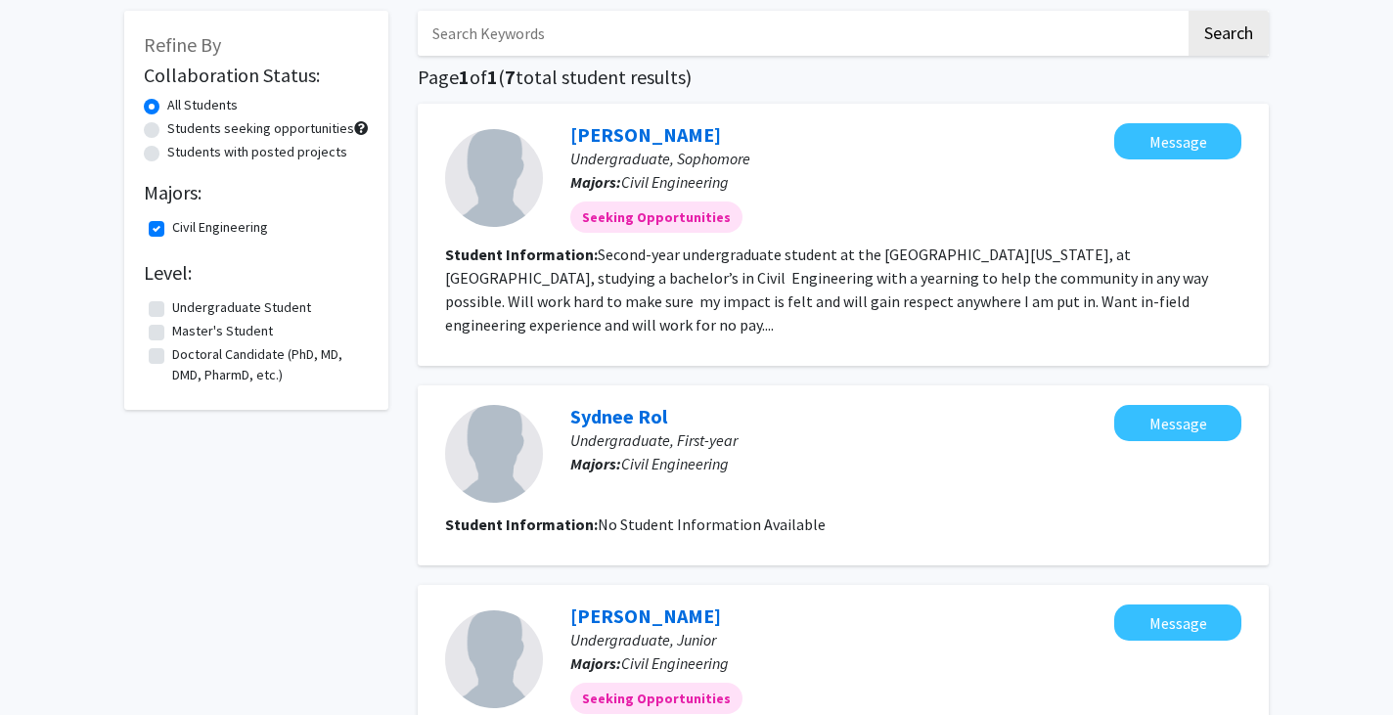
scroll to position [93, 0]
click at [638, 135] on link "Schyler Pascual" at bounding box center [646, 135] width 151 height 24
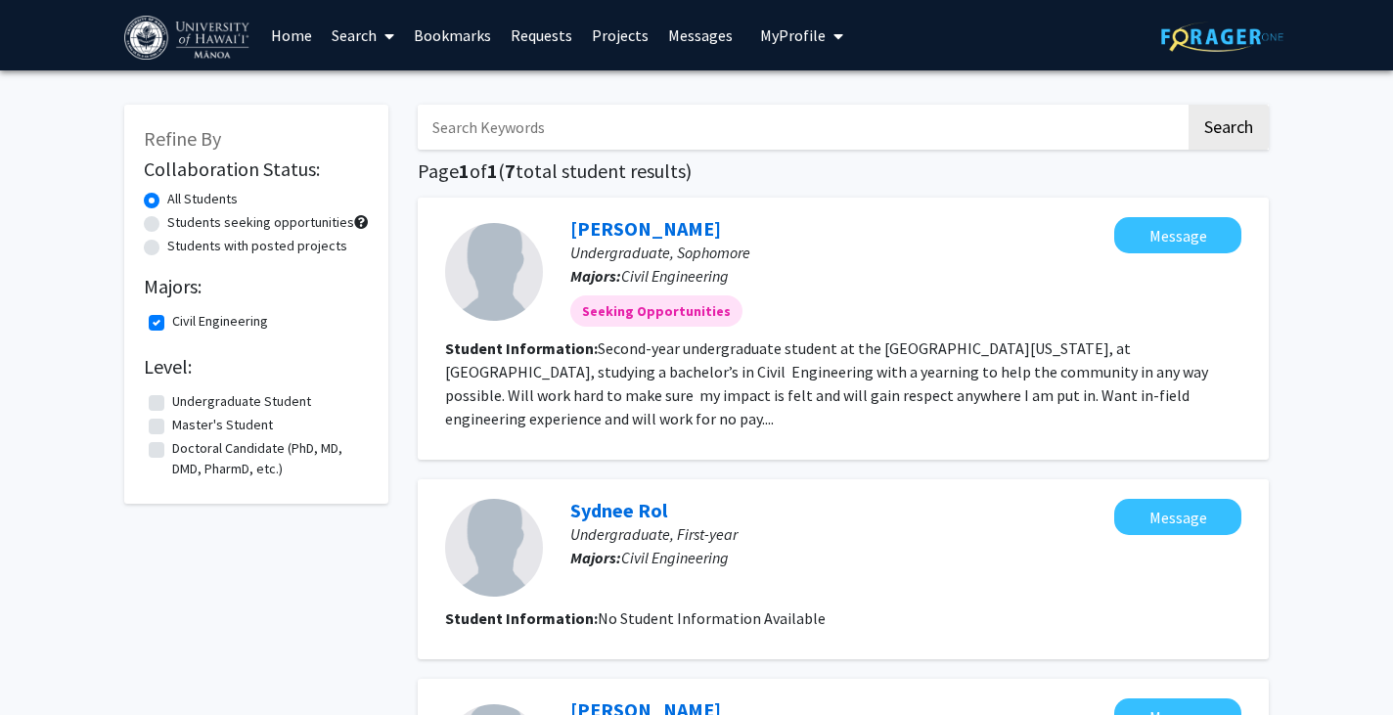
click at [362, 34] on link "Search" at bounding box center [363, 35] width 82 height 68
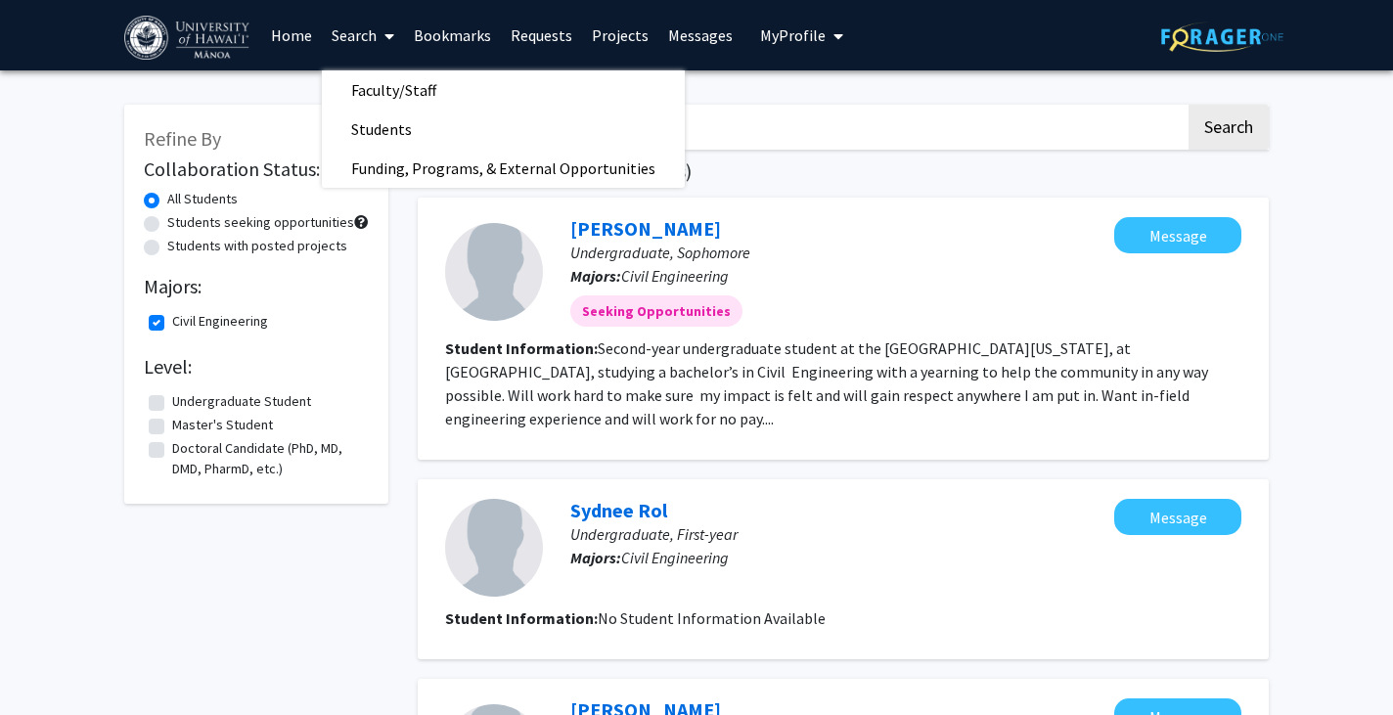
click at [437, 35] on link "Bookmarks" at bounding box center [452, 35] width 97 height 68
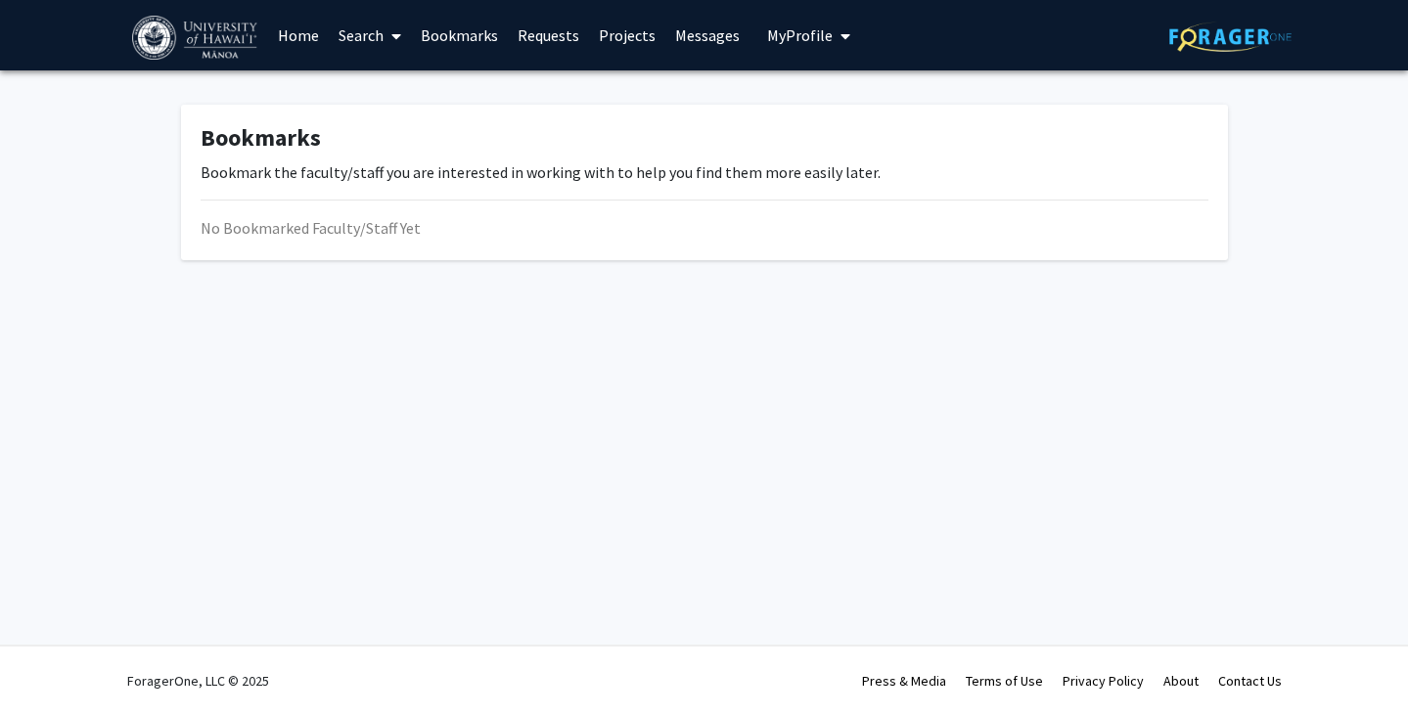
click at [290, 36] on link "Home" at bounding box center [298, 35] width 61 height 68
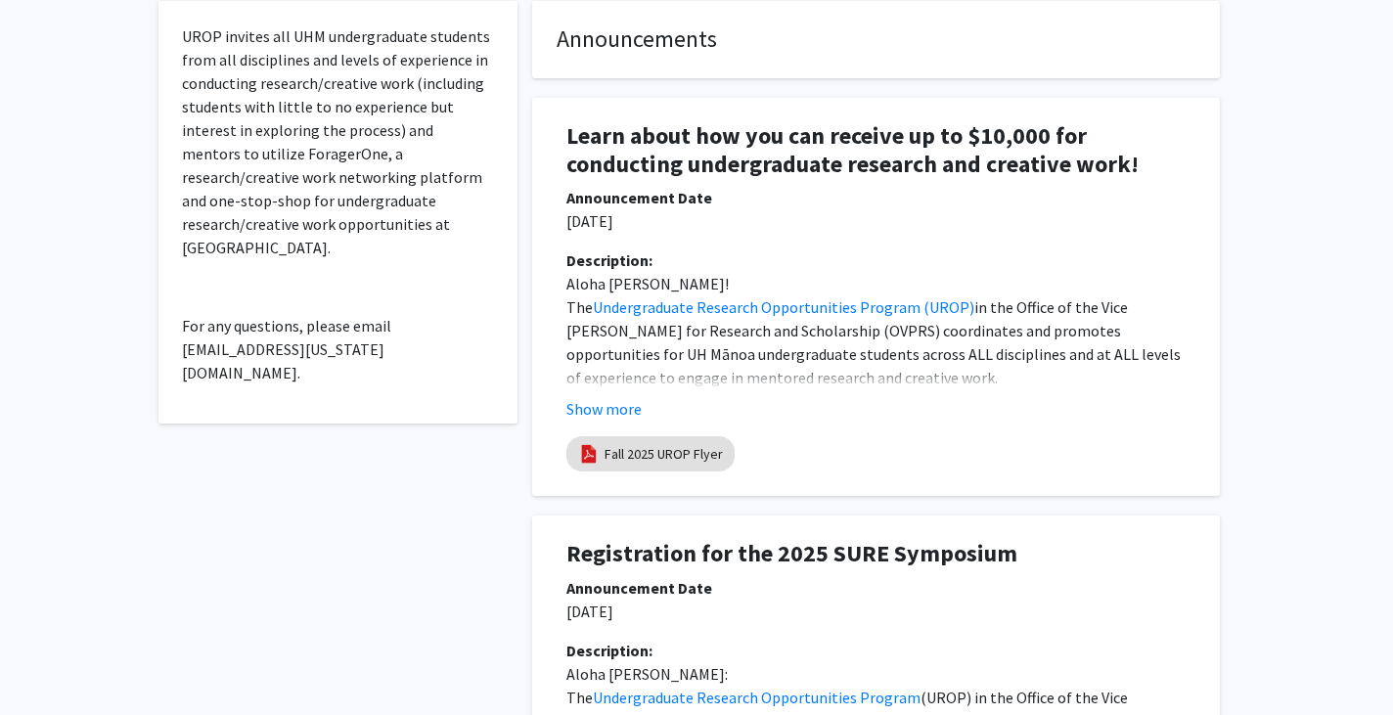
scroll to position [560, 0]
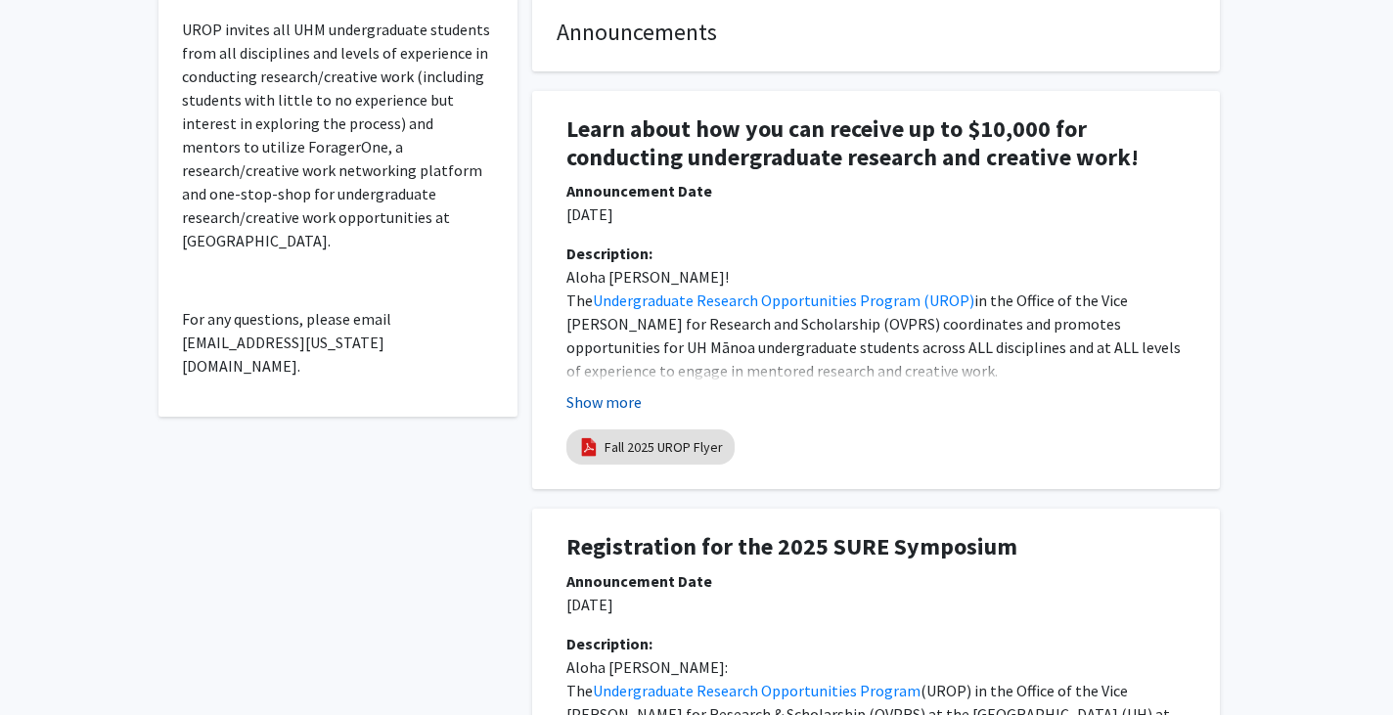
click at [629, 413] on button "Show more" at bounding box center [604, 401] width 75 height 23
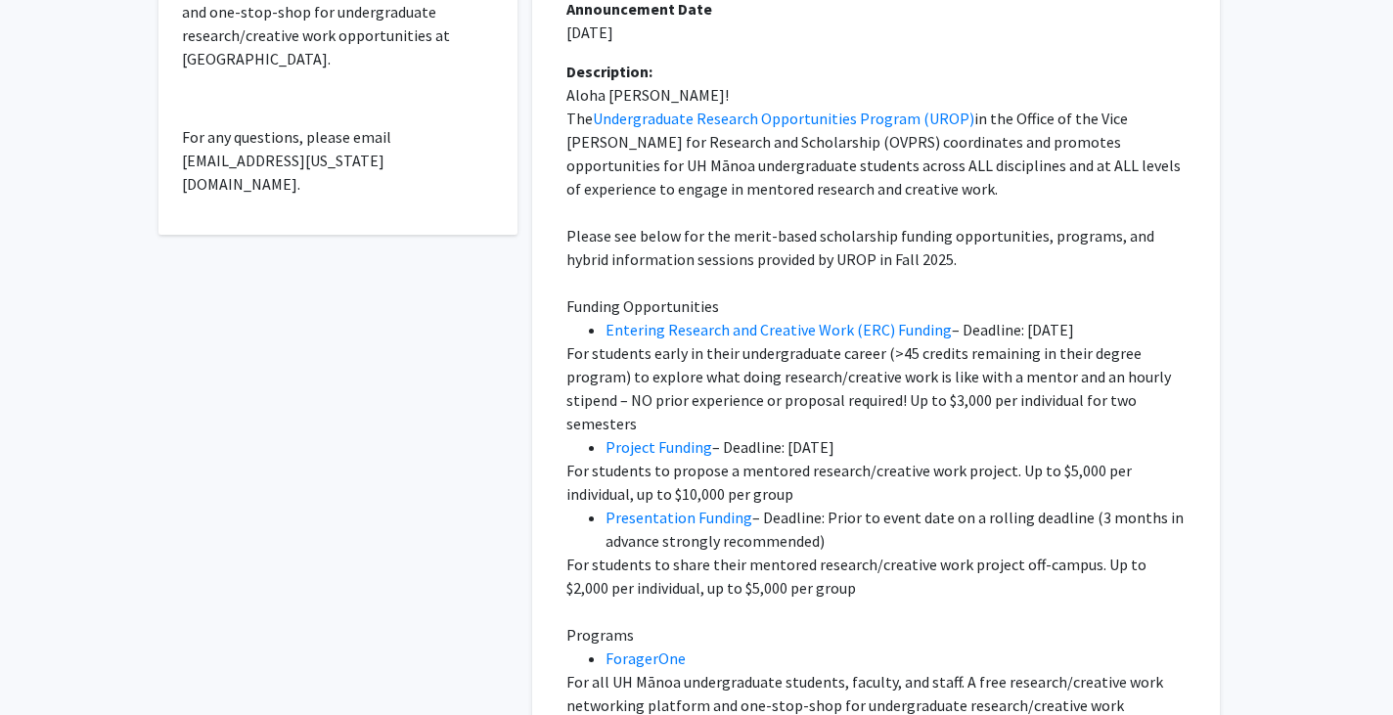
scroll to position [744, 0]
click at [749, 326] on link "Entering Research and Creative Work (ERC) Funding" at bounding box center [779, 328] width 346 height 20
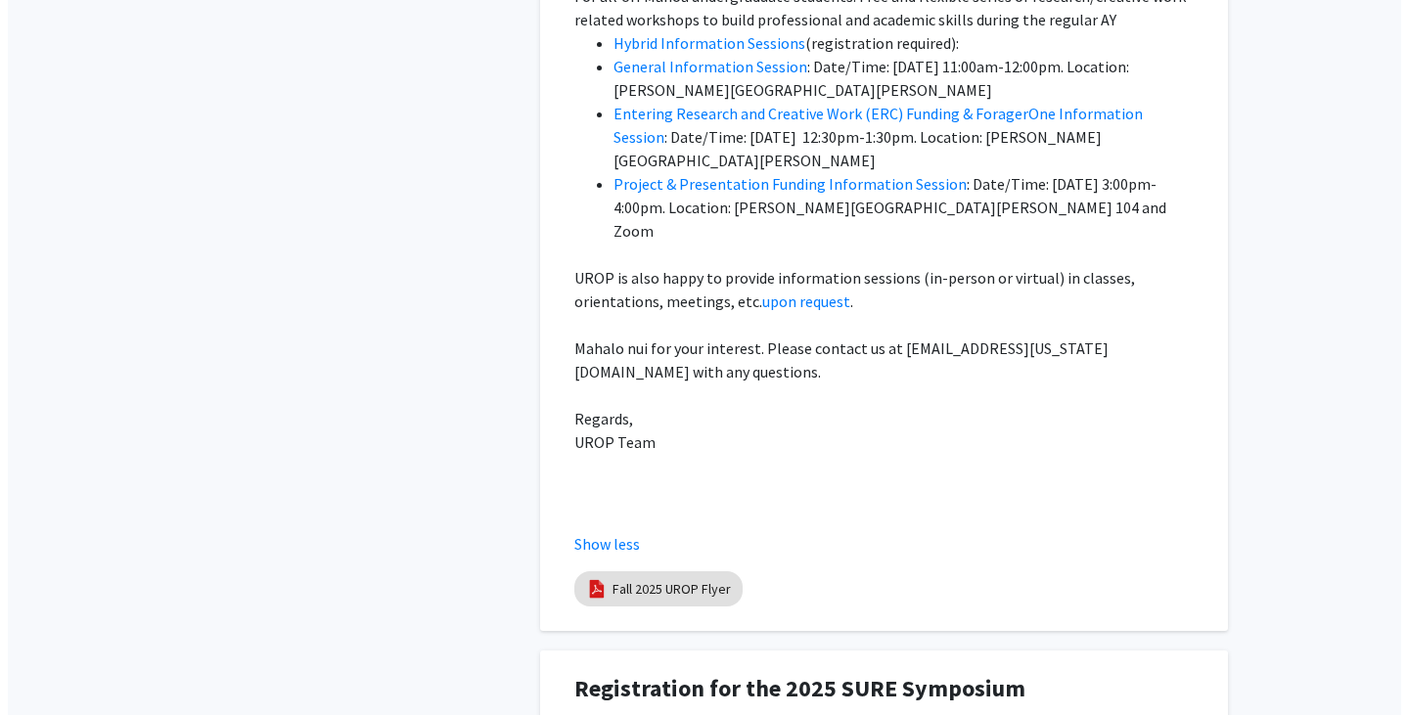
scroll to position [1706, 0]
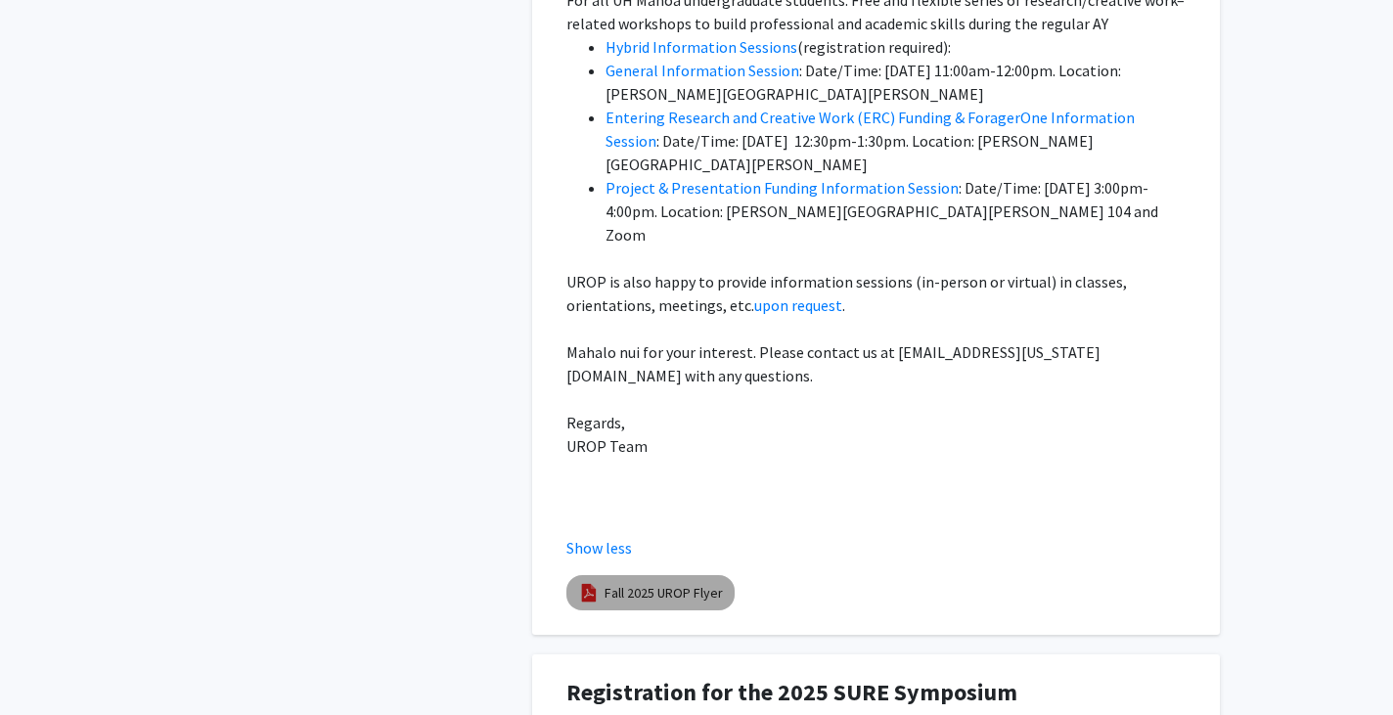
click at [661, 583] on link "Fall 2025 UROP Flyer" at bounding box center [664, 593] width 118 height 21
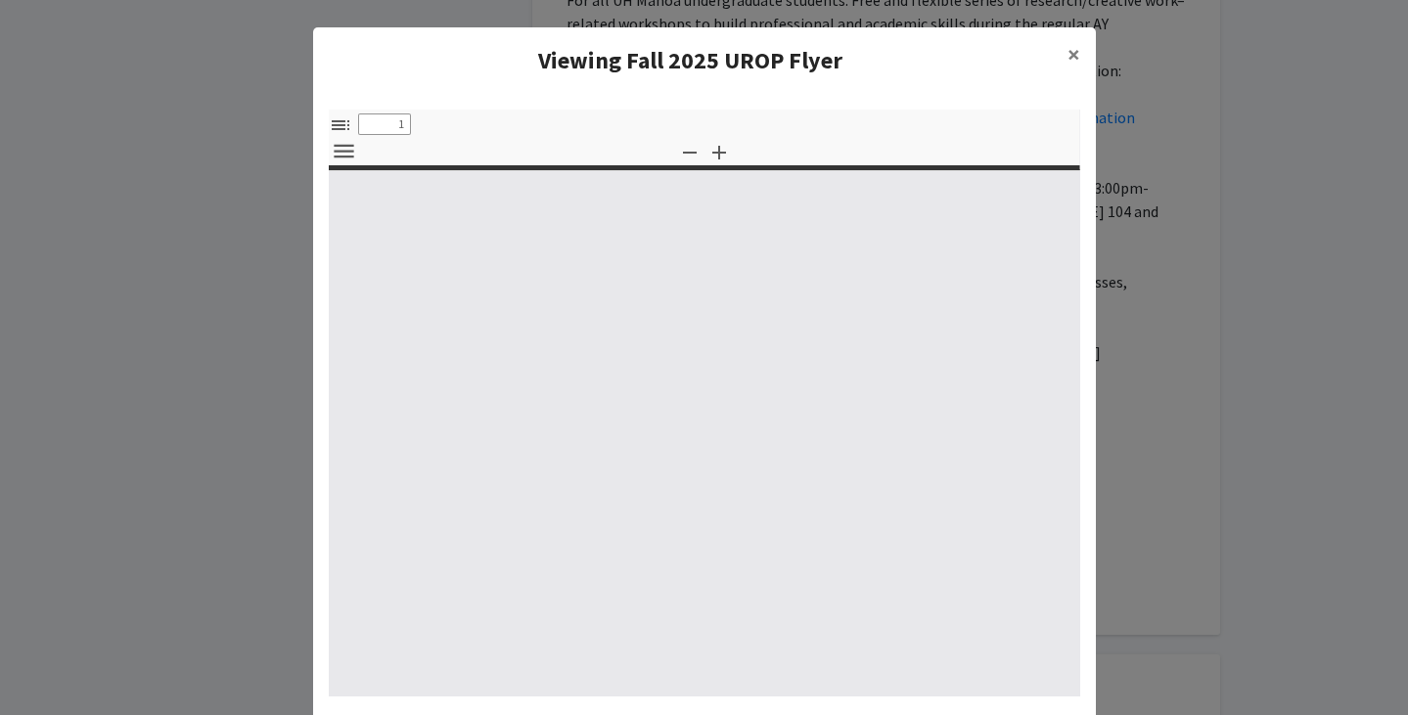
select select "custom"
type input "0"
select select "custom"
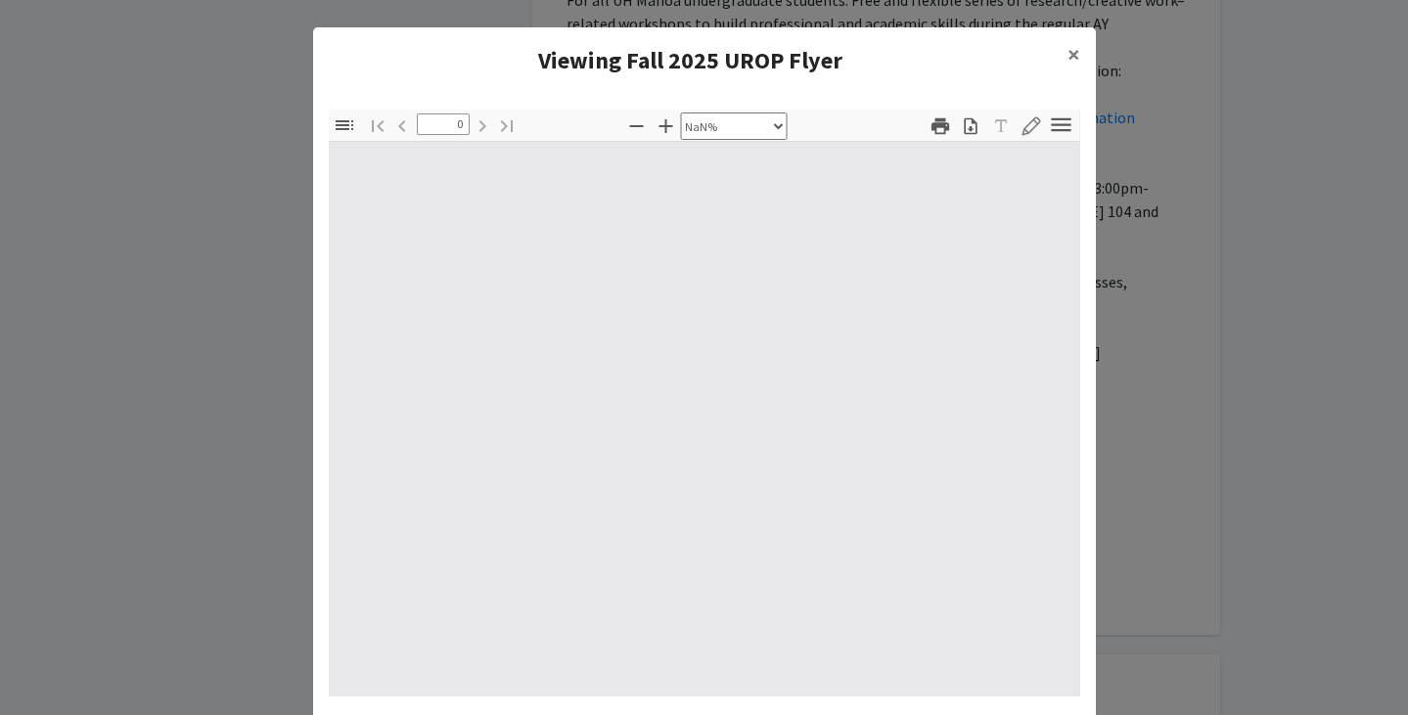
type input "1"
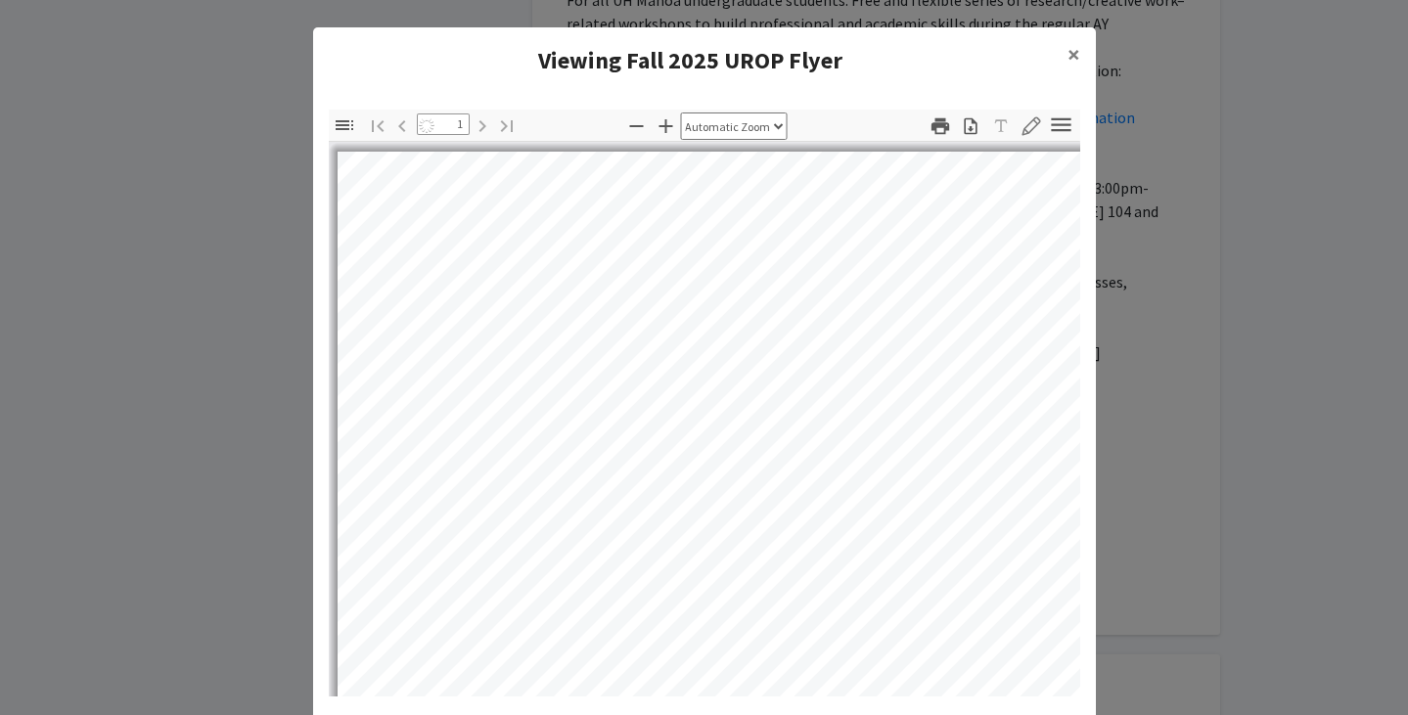
select select "auto"
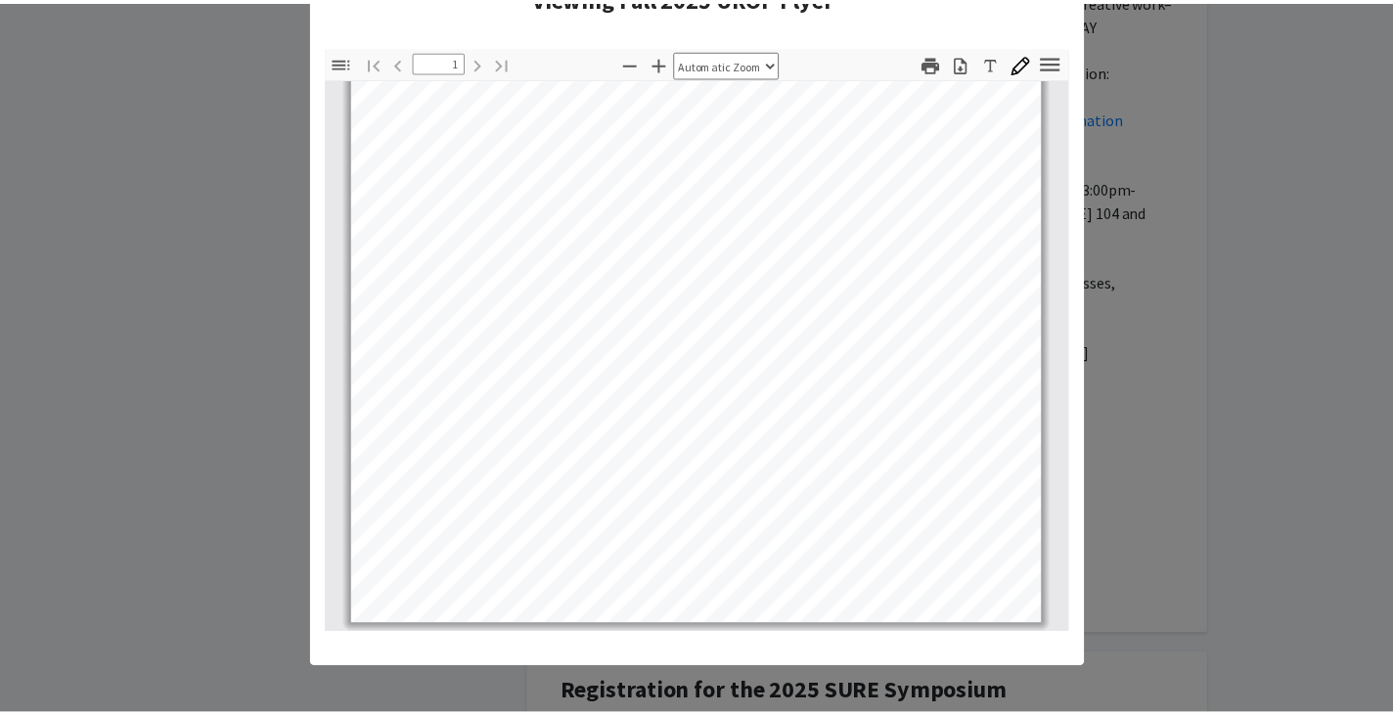
scroll to position [64, 0]
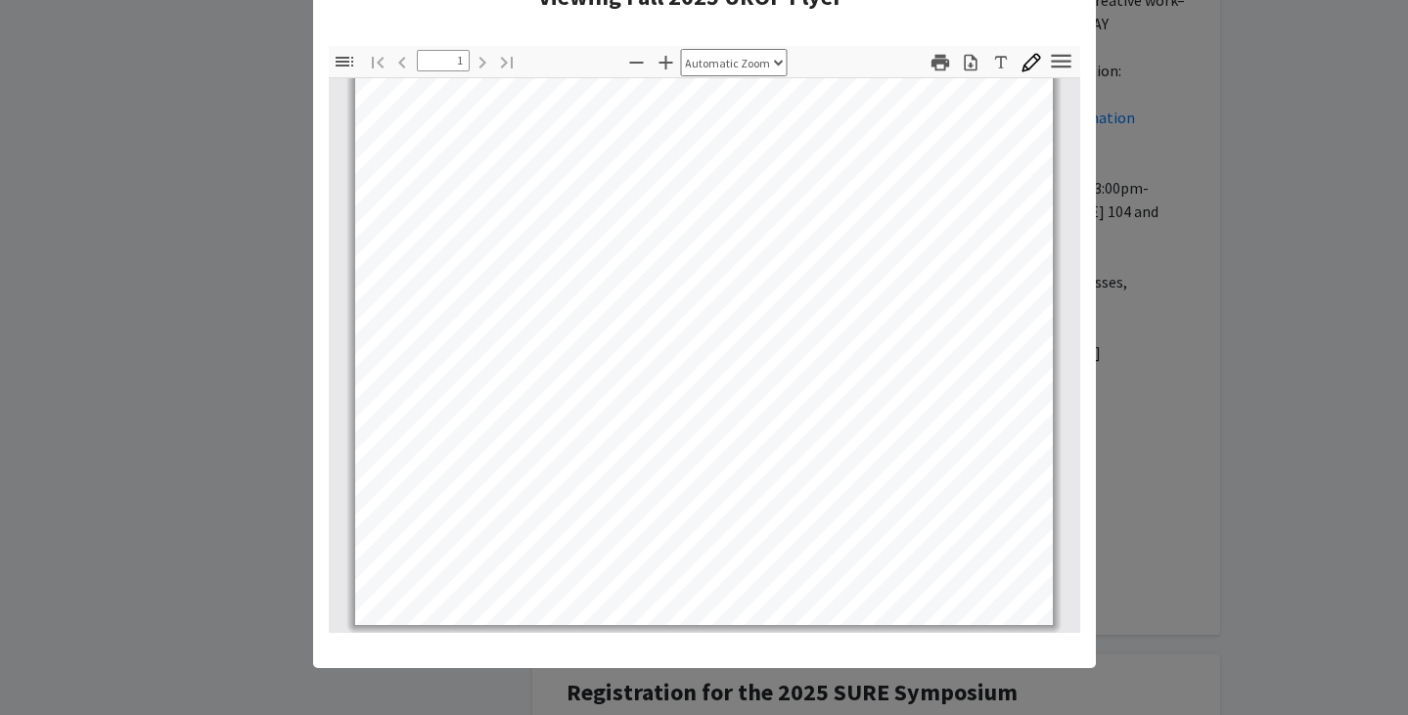
click at [1112, 207] on modal-container "Viewing Fall 2025 UROP Flyer × Thumbnails Document Outline Attachments Layers C…" at bounding box center [704, 357] width 1408 height 715
